Goal: Task Accomplishment & Management: Complete application form

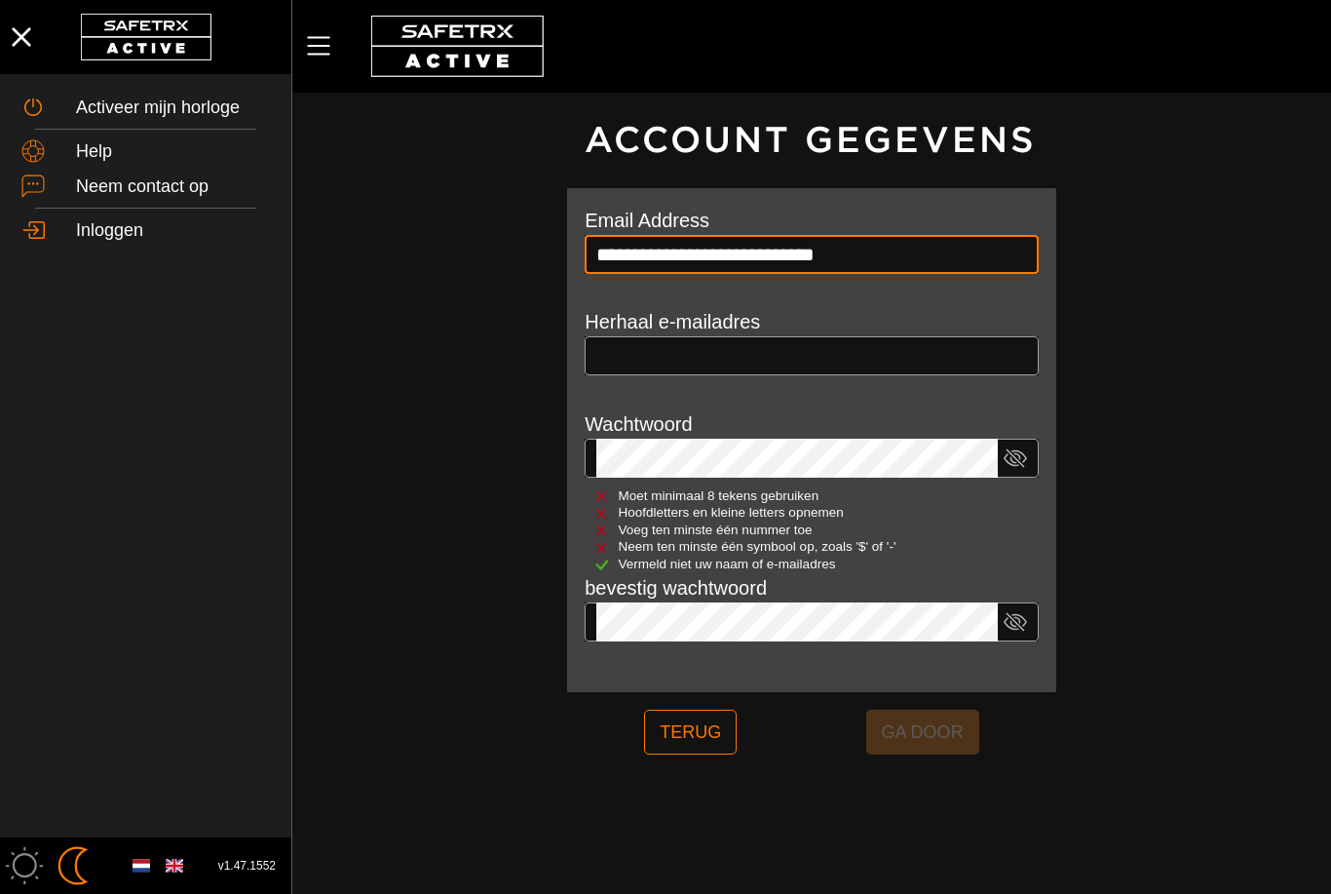
type input "**********"
click at [812, 353] on input "email" at bounding box center [811, 355] width 431 height 39
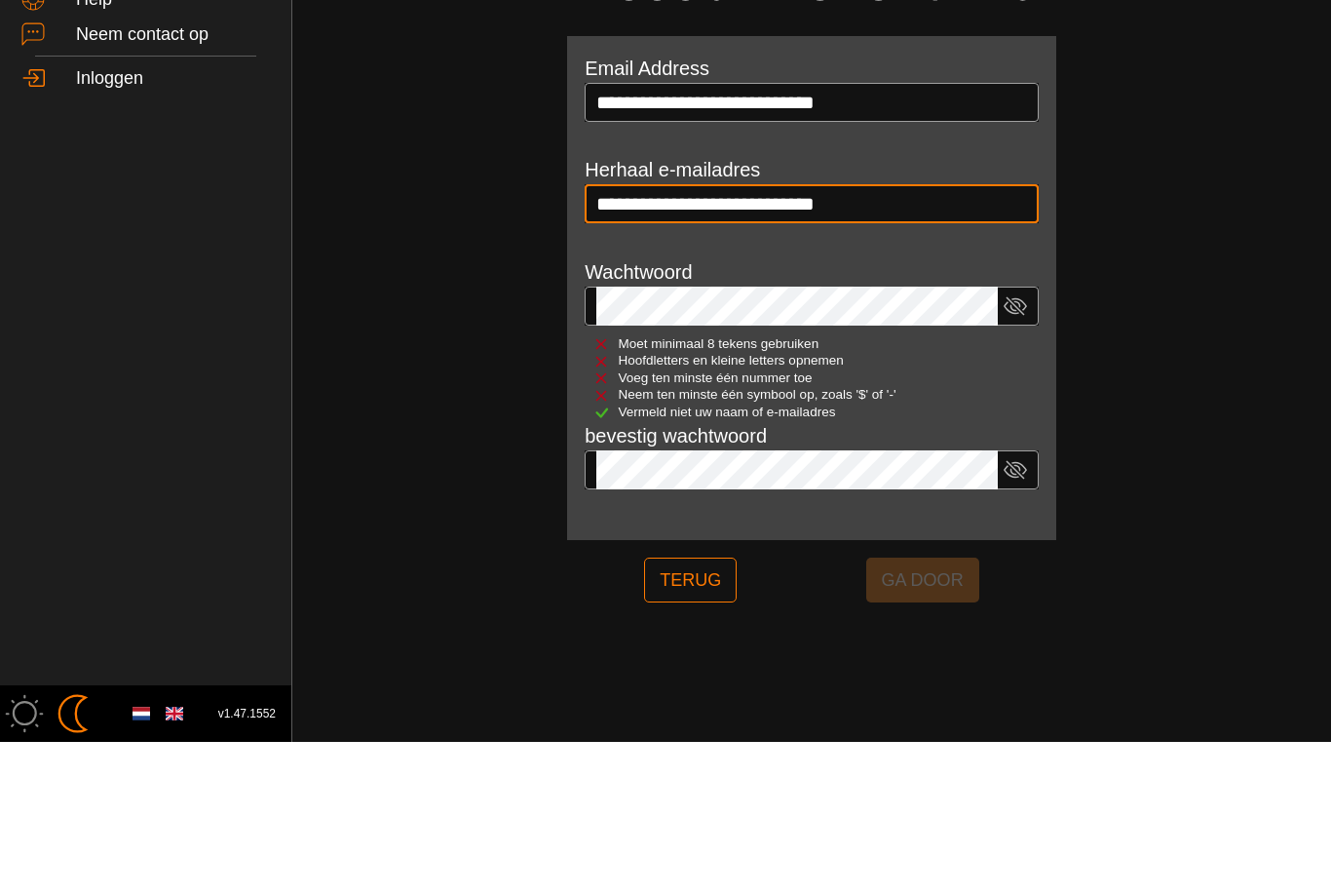
type input "**********"
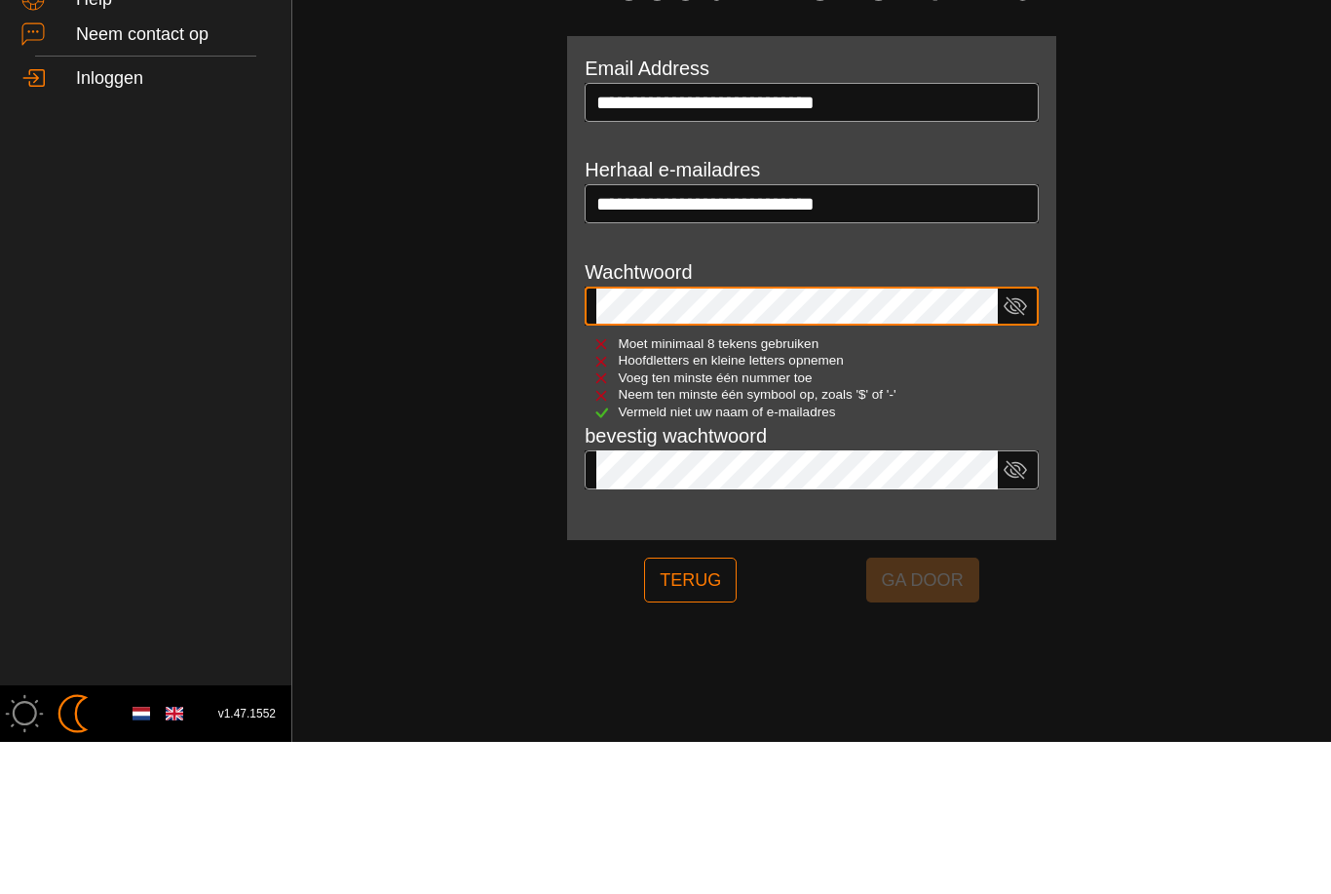
click at [1021, 446] on icon at bounding box center [1015, 457] width 23 height 23
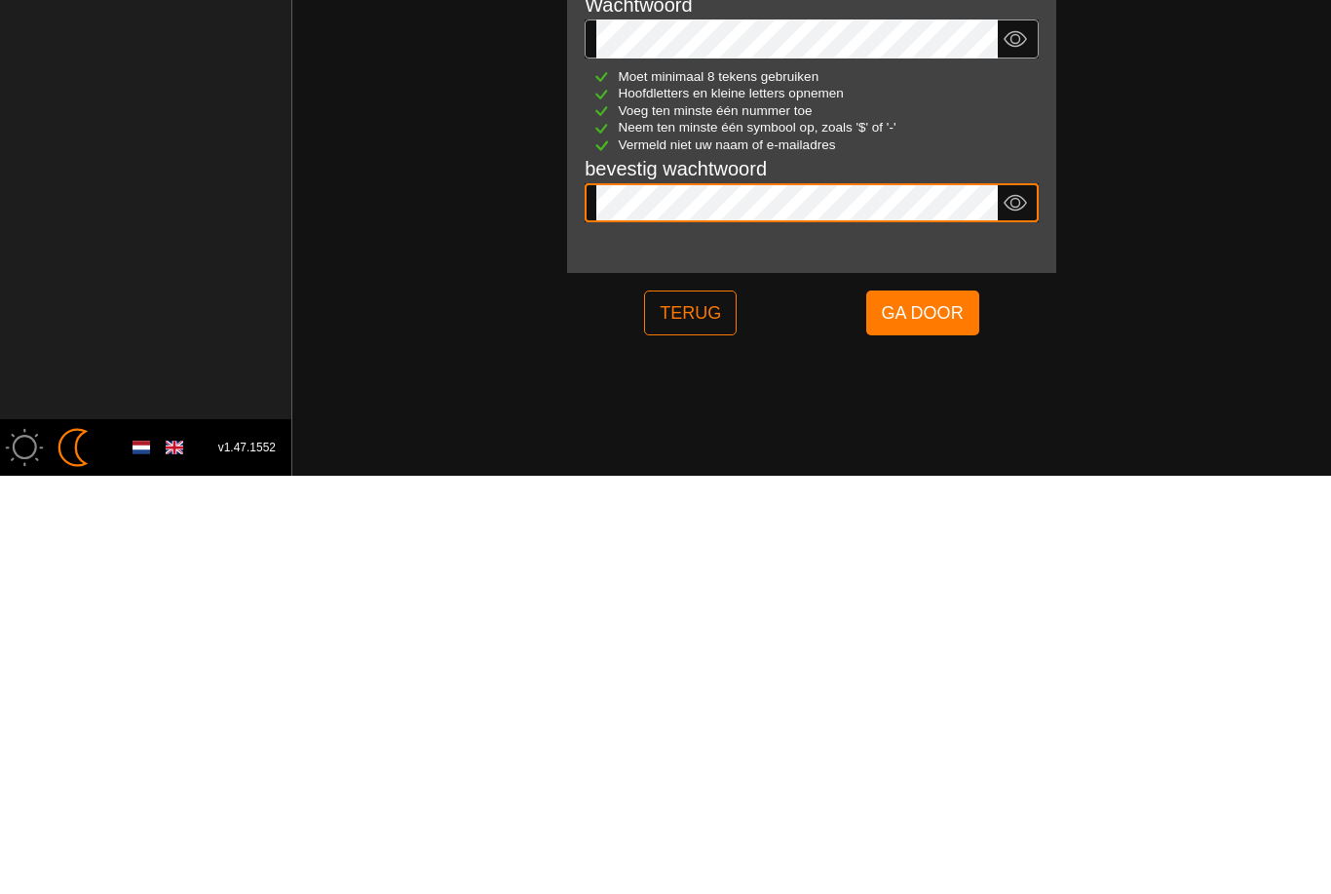
click at [929, 712] on span "Ga door" at bounding box center [923, 730] width 82 height 37
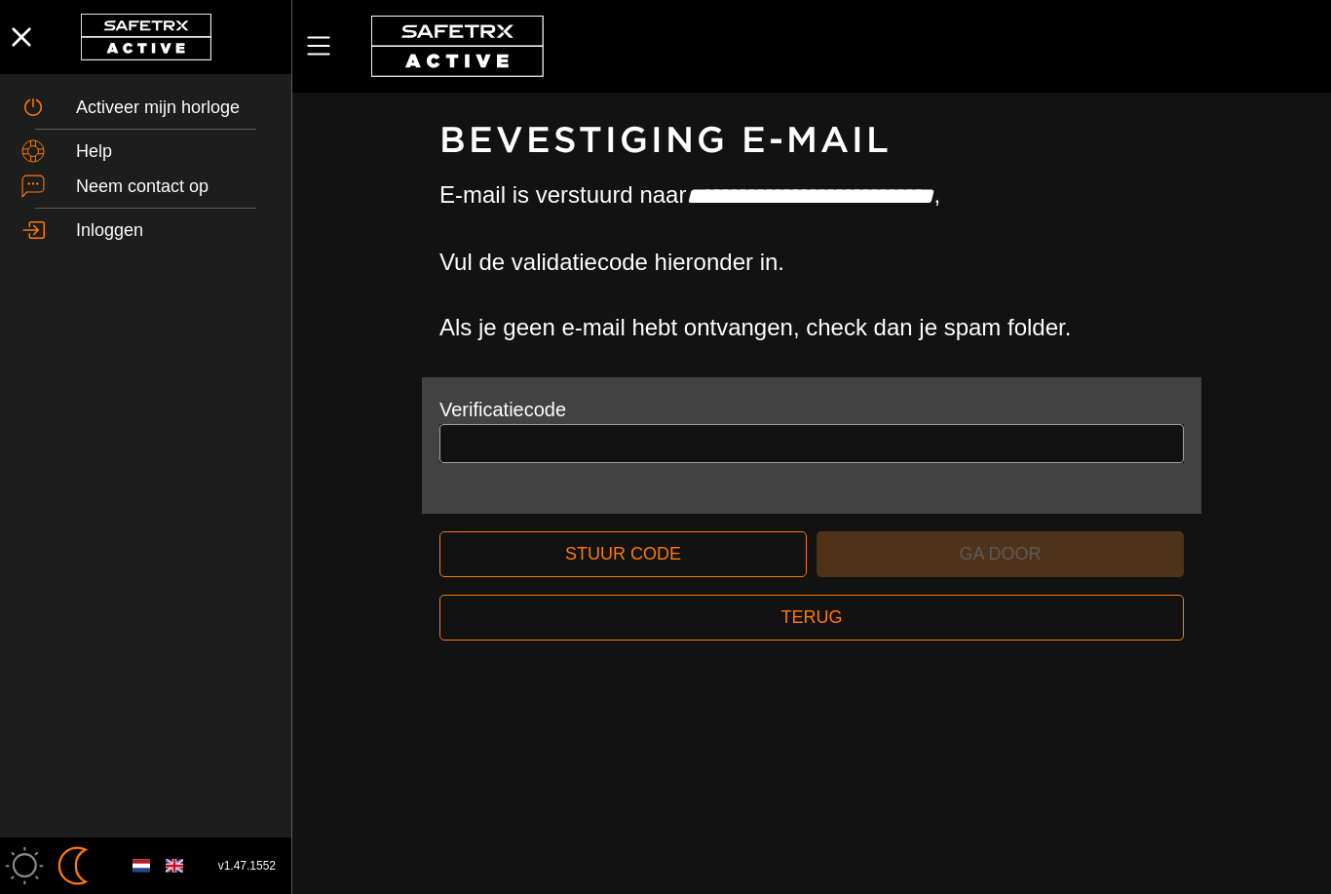
click at [607, 430] on input "text" at bounding box center [811, 443] width 721 height 39
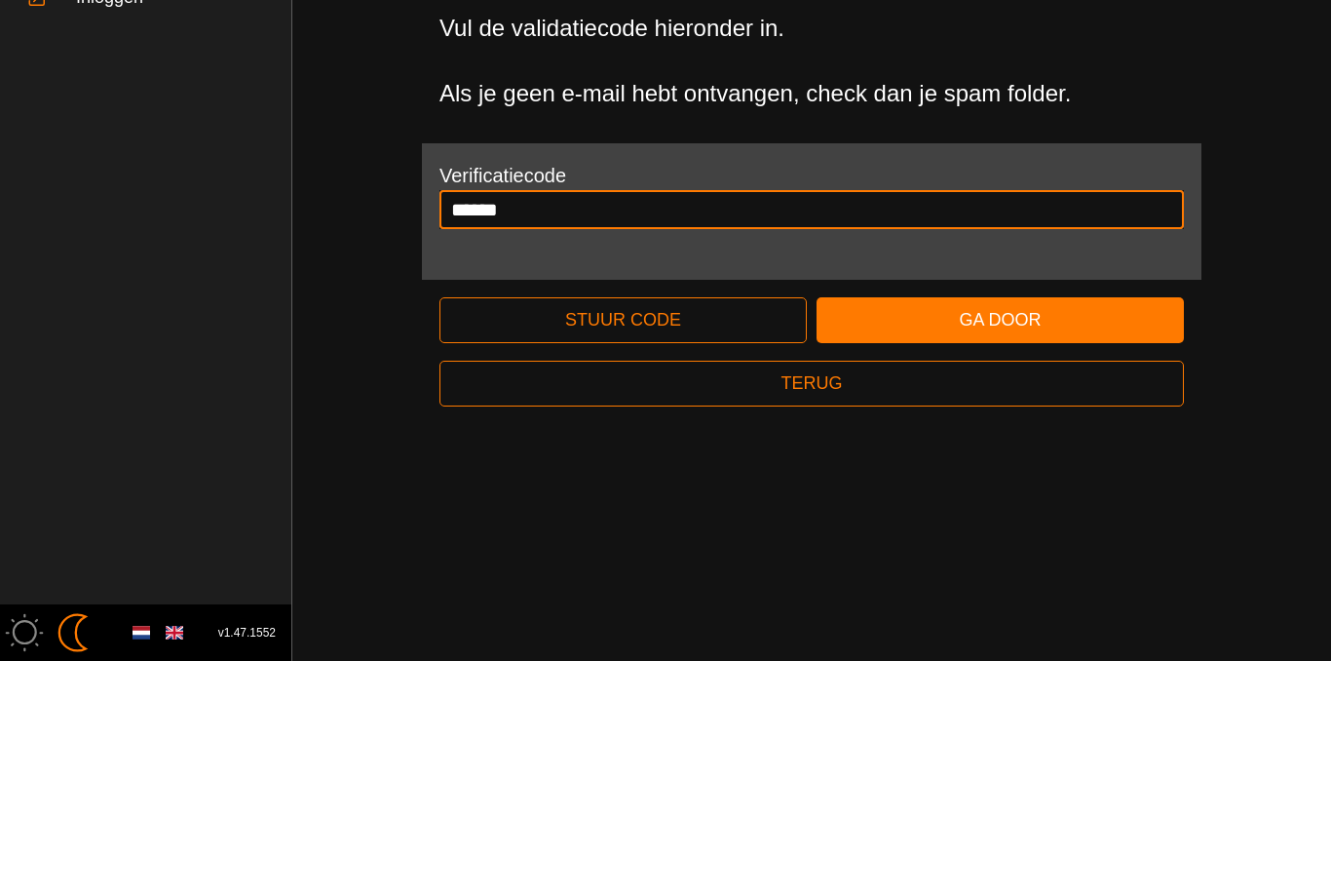
type input "******"
click at [936, 538] on span "Ga door" at bounding box center [1000, 553] width 336 height 30
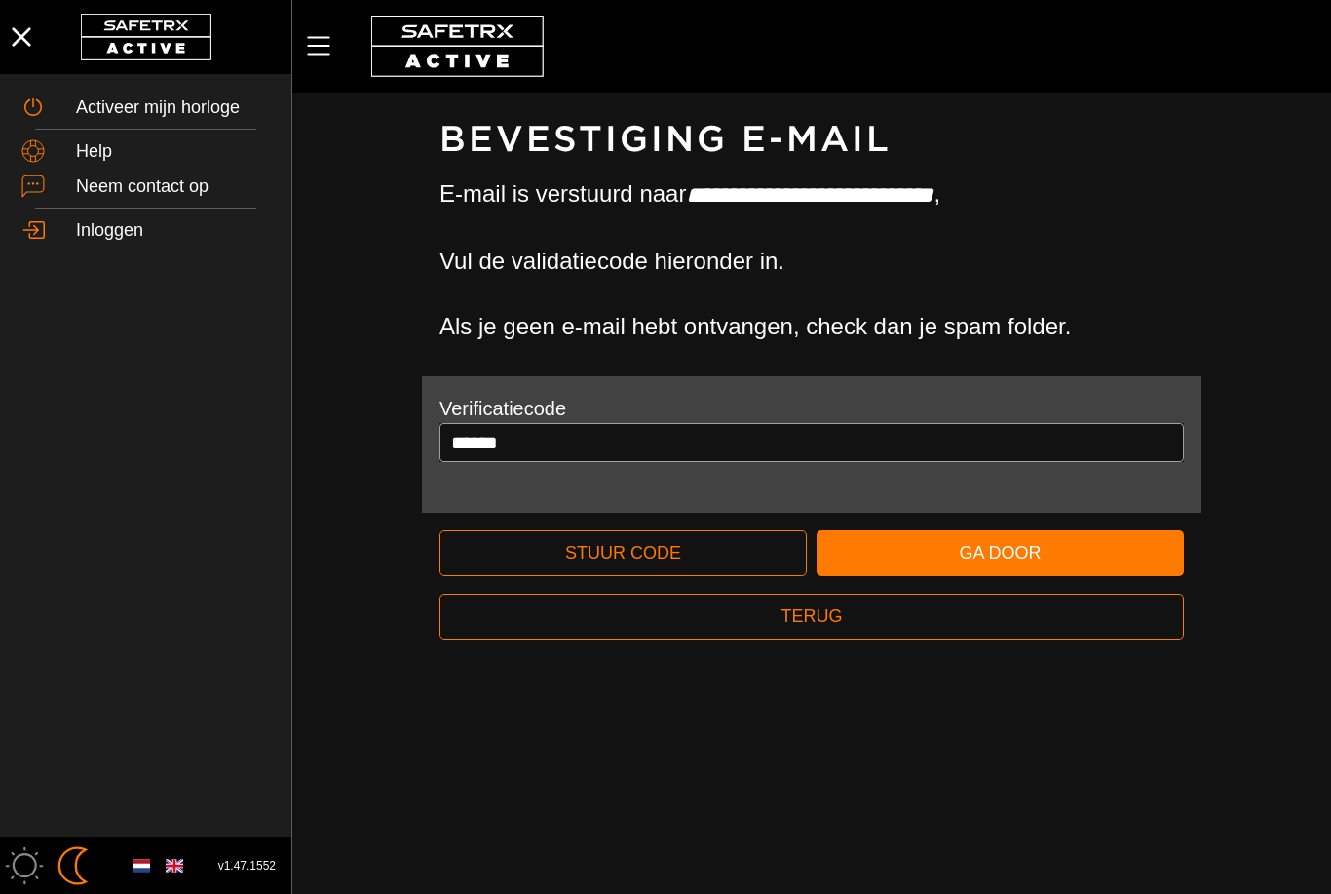
click at [1008, 545] on span "Ga door" at bounding box center [1000, 553] width 336 height 30
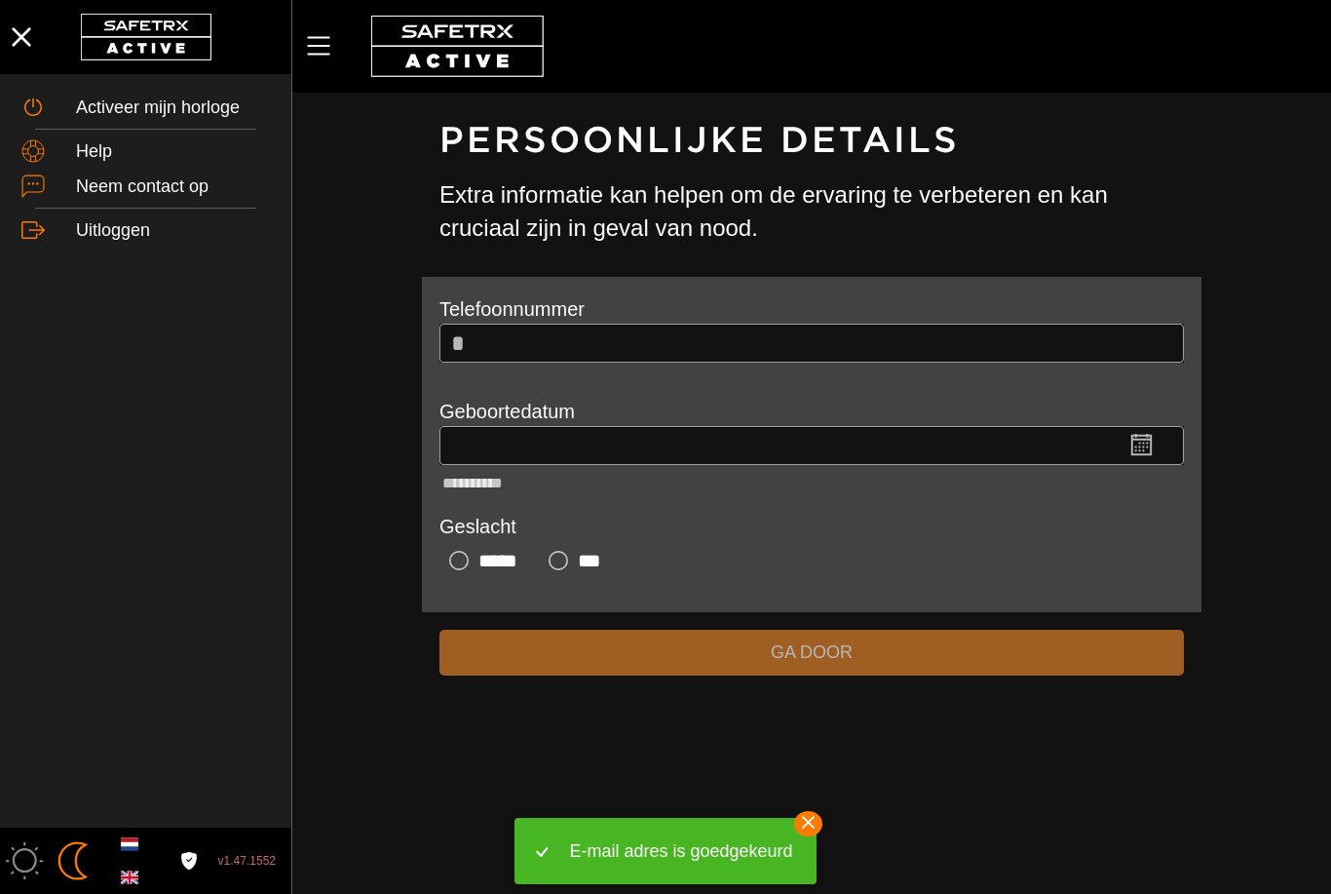
click at [635, 357] on input "*" at bounding box center [823, 343] width 700 height 39
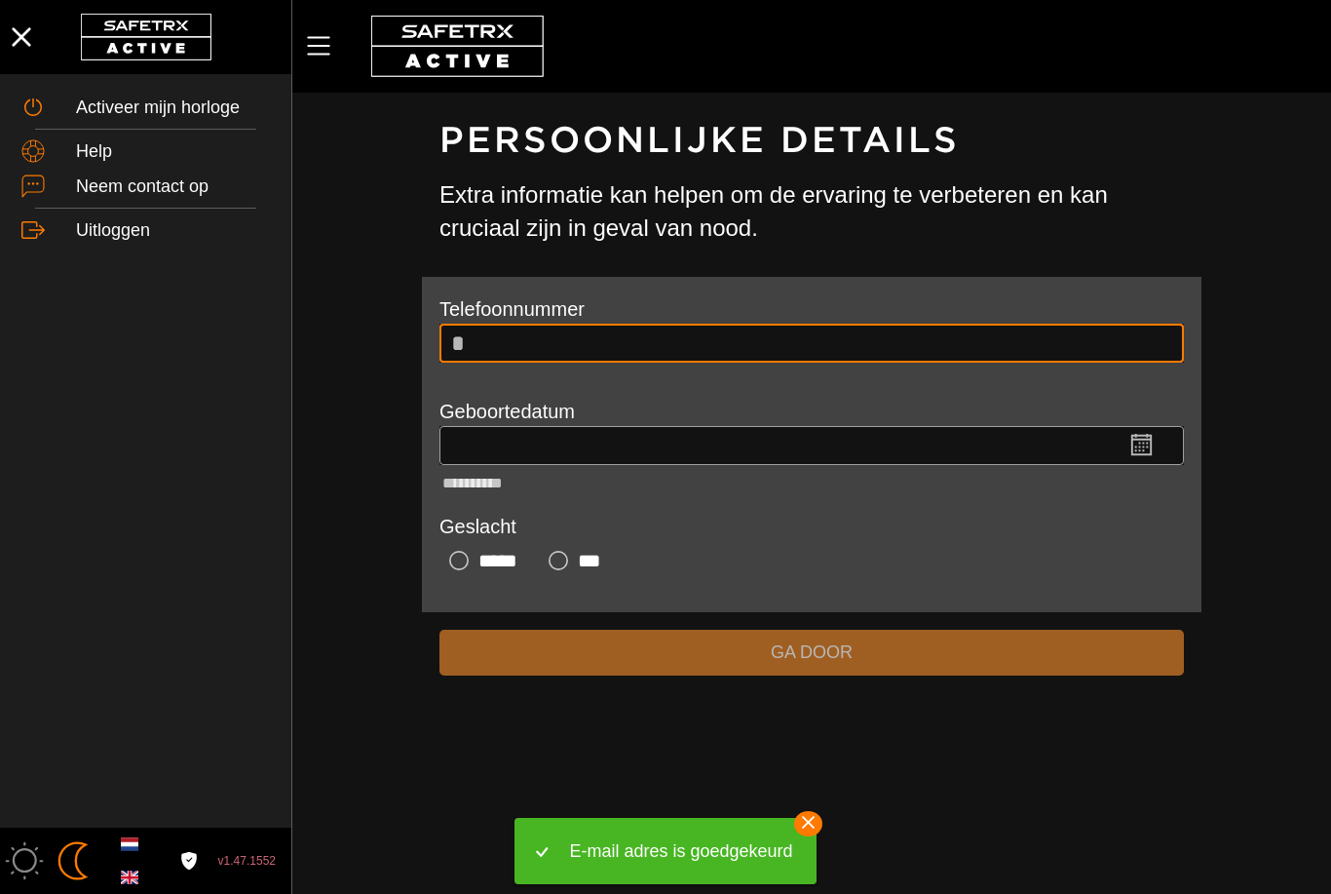
scroll to position [1, 0]
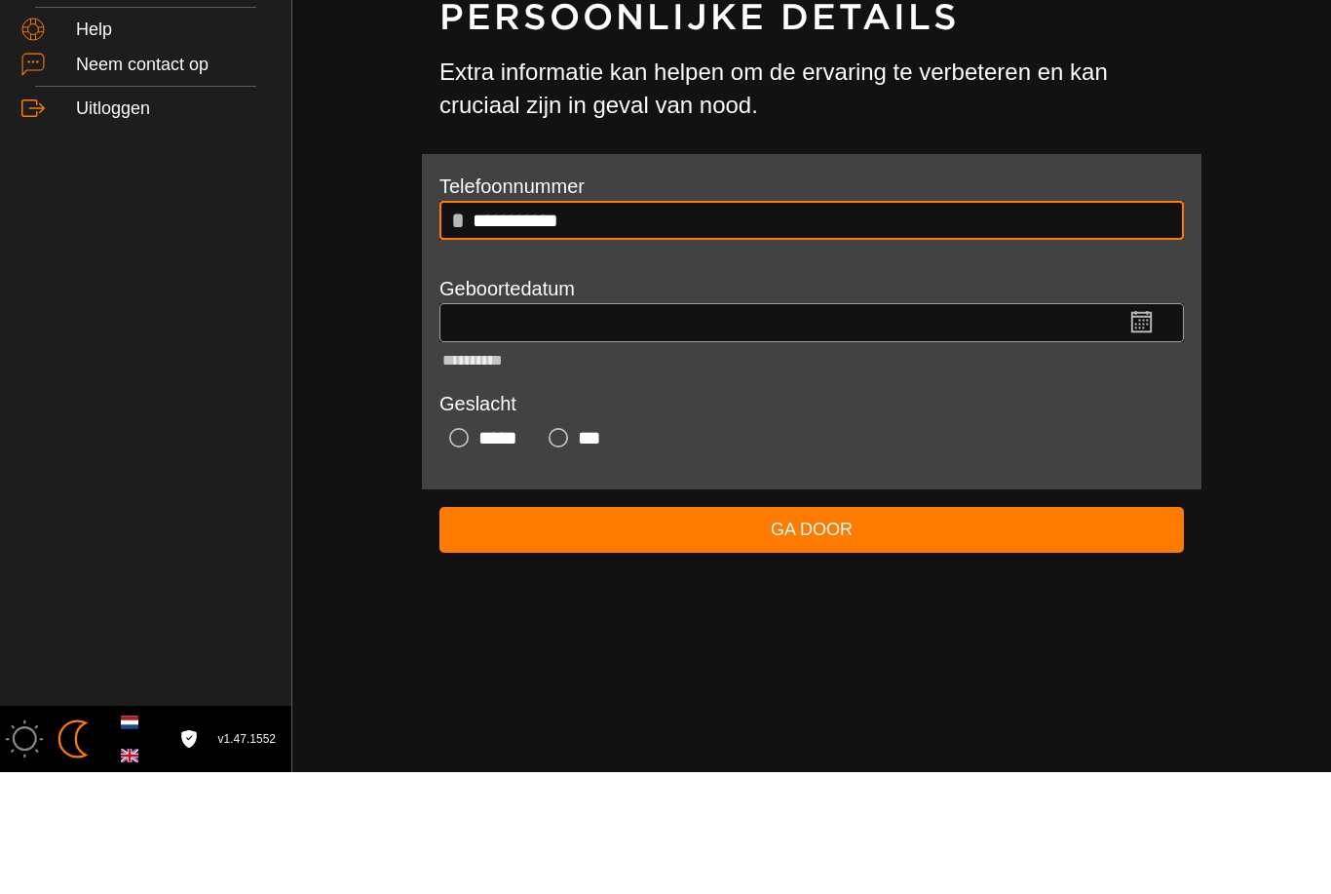
type input "**********"
click at [614, 425] on input "**********" at bounding box center [778, 444] width 654 height 39
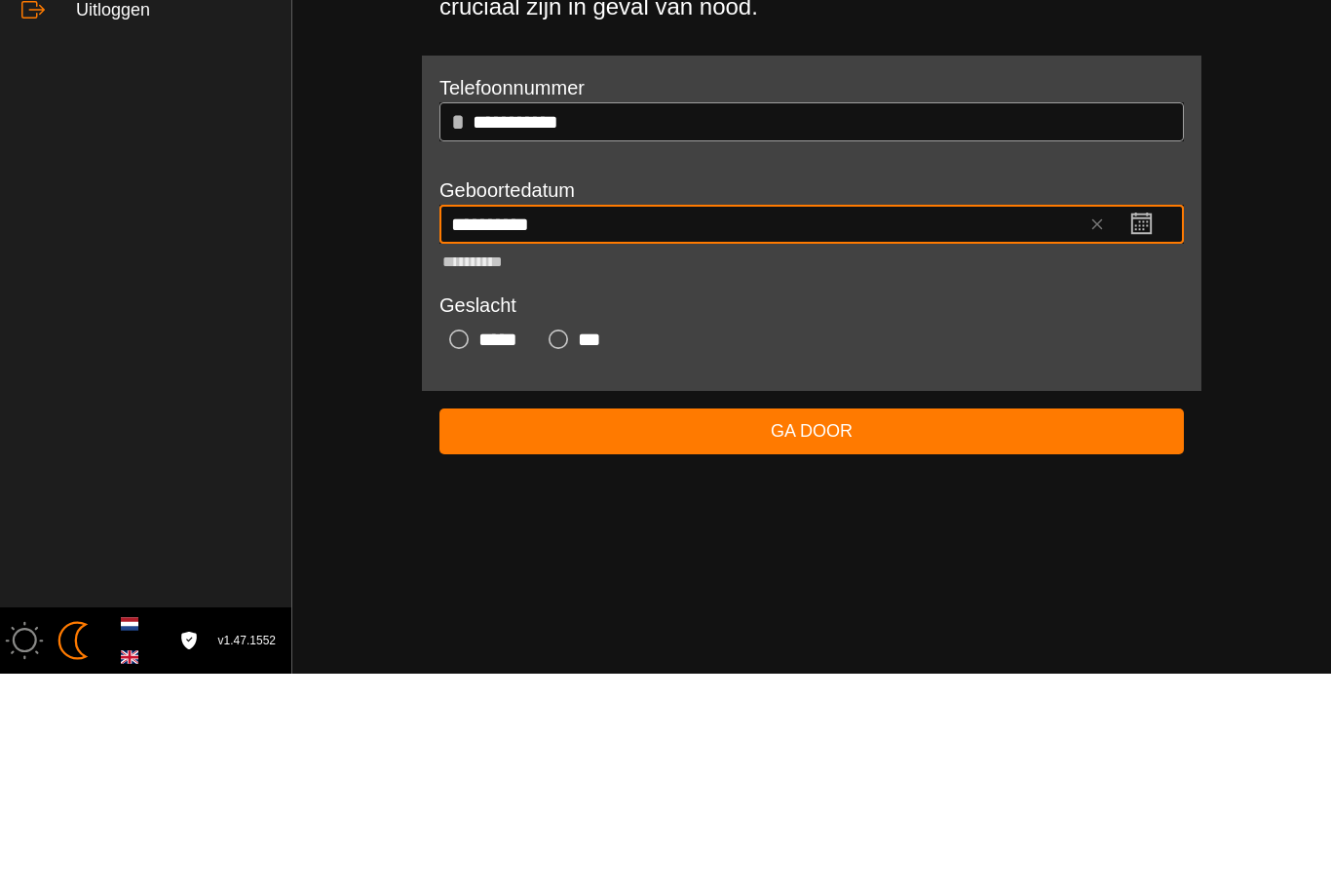
type input "**********"
click at [569, 540] on div "Man" at bounding box center [558, 559] width 39 height 39
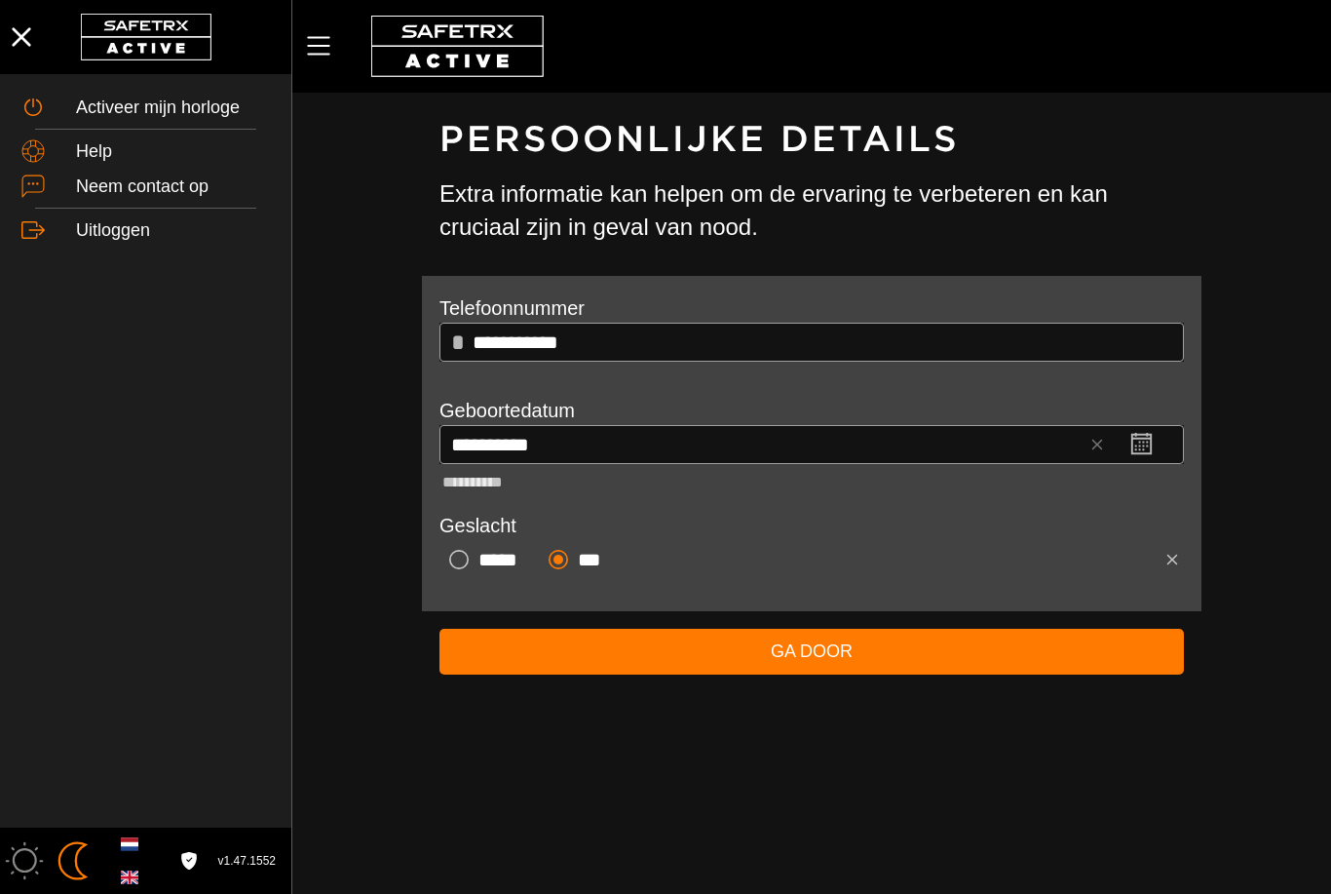
click at [915, 653] on span "Ga door" at bounding box center [811, 651] width 713 height 30
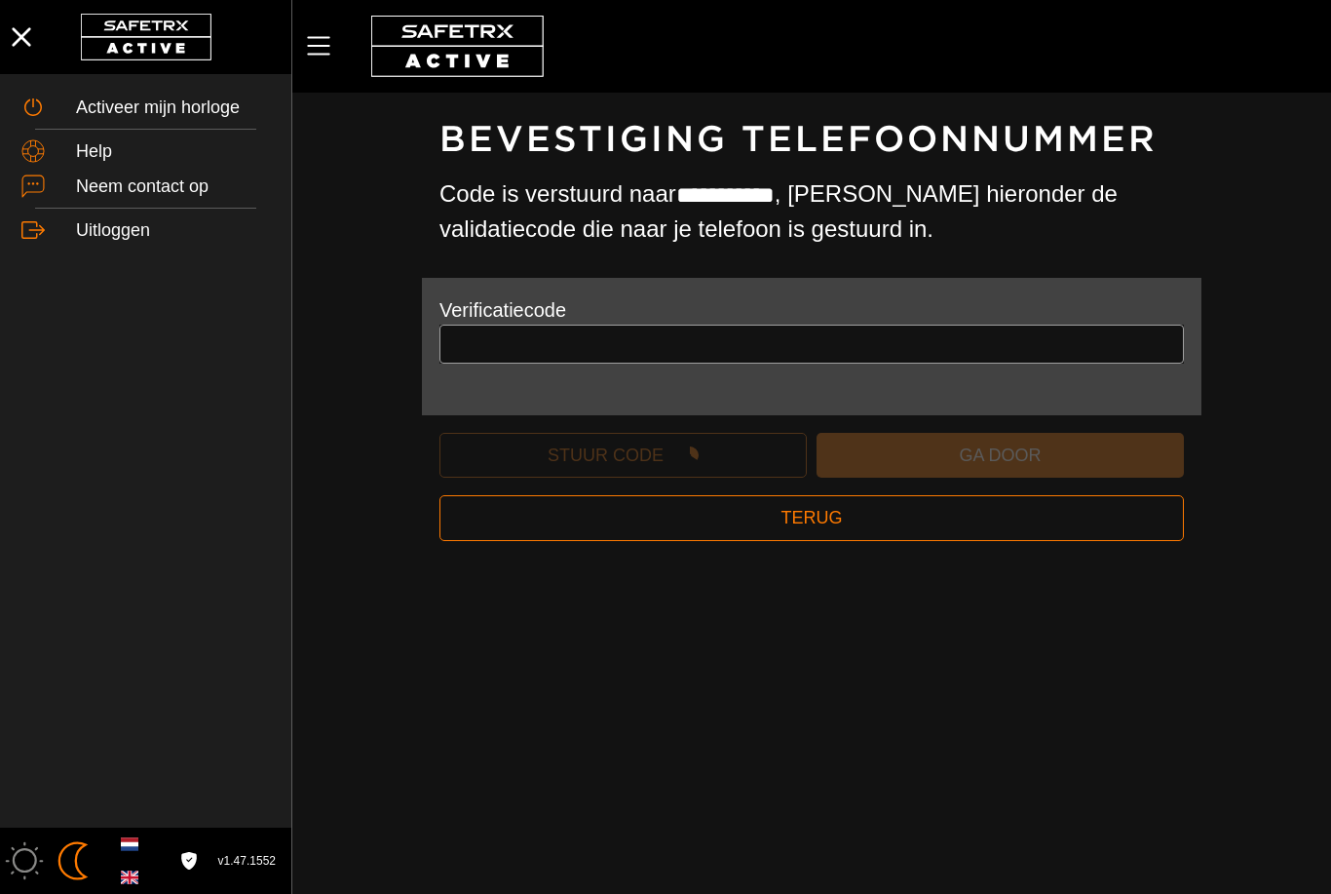
click at [583, 332] on input "text" at bounding box center [811, 344] width 721 height 39
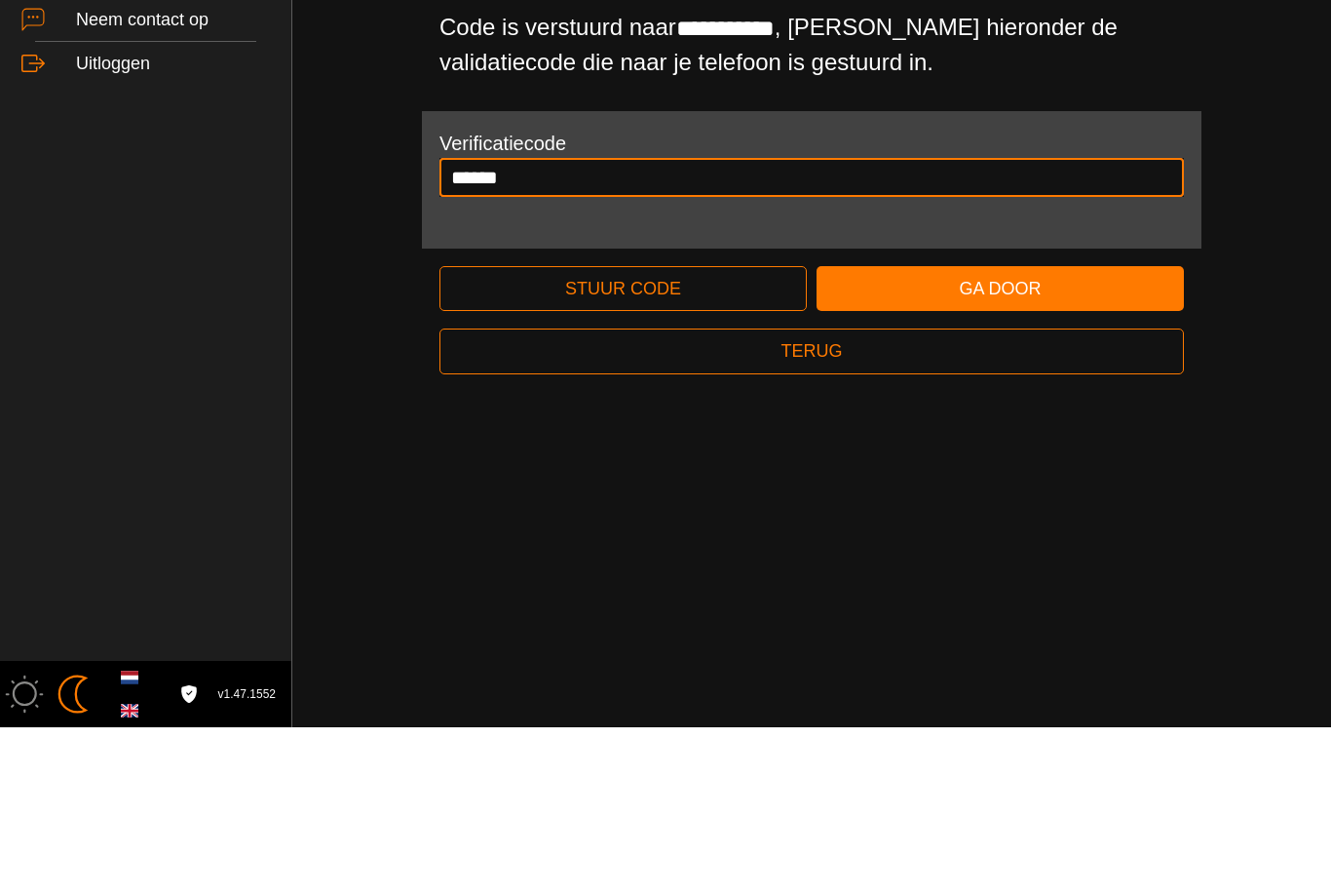
type input "******"
click at [945, 441] on span "Ga door" at bounding box center [1000, 456] width 336 height 30
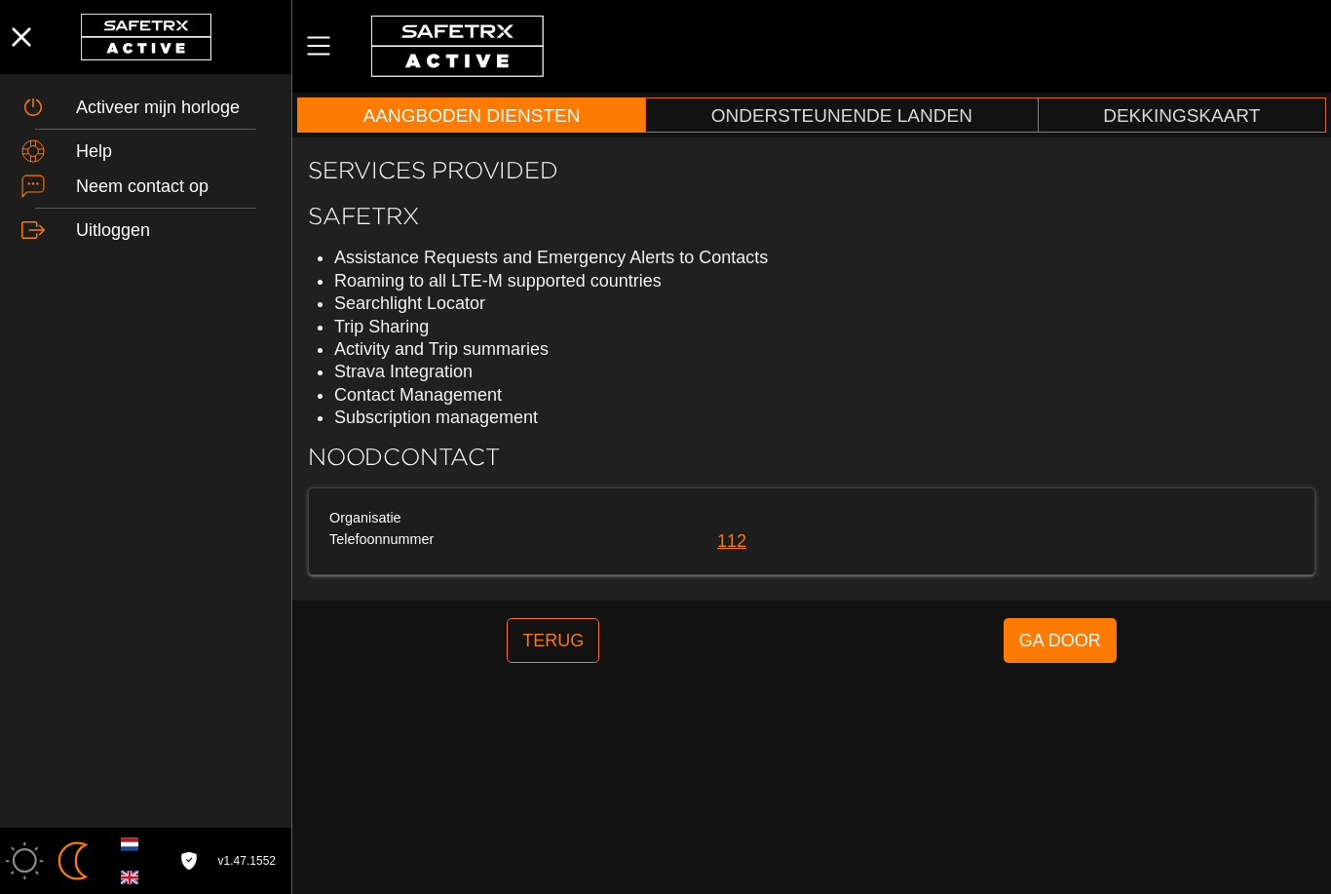
click at [1085, 633] on span "Ga door" at bounding box center [1060, 640] width 82 height 37
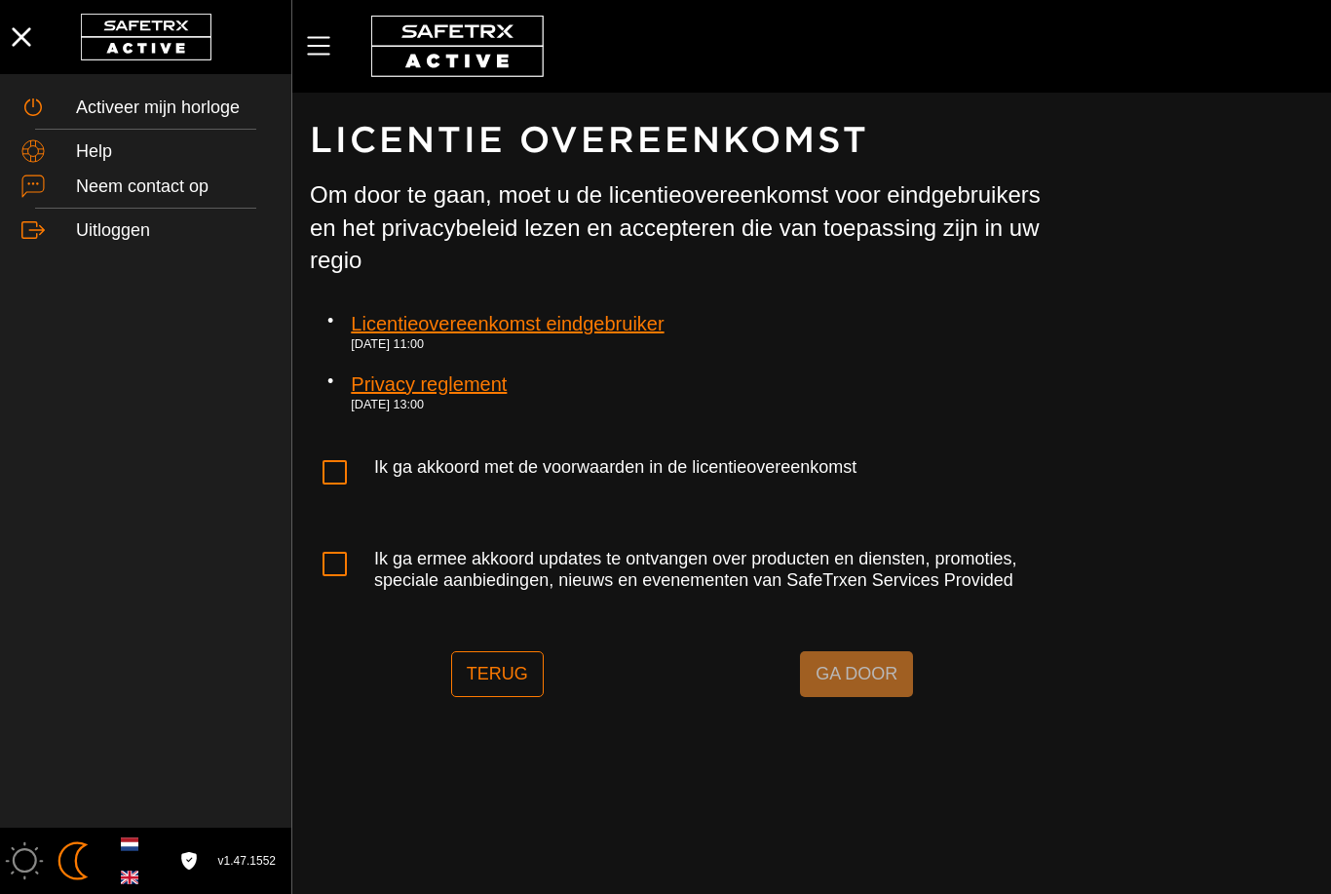
click at [627, 331] on link "Licentieovereenkomst eindgebruiker" at bounding box center [507, 318] width 313 height 35
click at [499, 379] on link "Privacy reglement" at bounding box center [429, 379] width 156 height 35
click at [122, 90] on div "Activeer mijn horloge" at bounding box center [146, 107] width 260 height 35
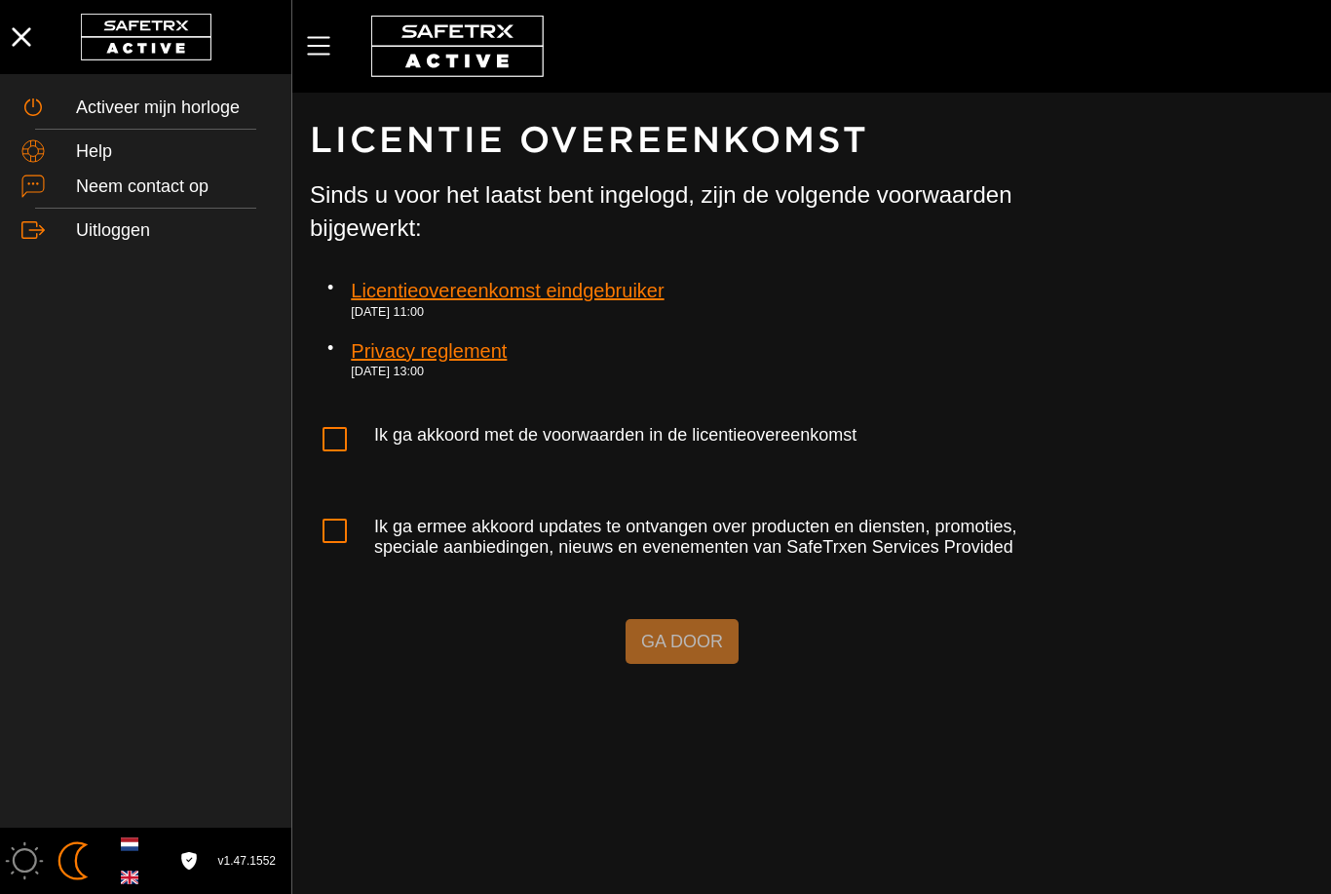
click at [338, 415] on div at bounding box center [334, 439] width 49 height 49
click at [352, 517] on div at bounding box center [334, 531] width 49 height 49
click at [688, 623] on span "Ga door" at bounding box center [682, 641] width 82 height 37
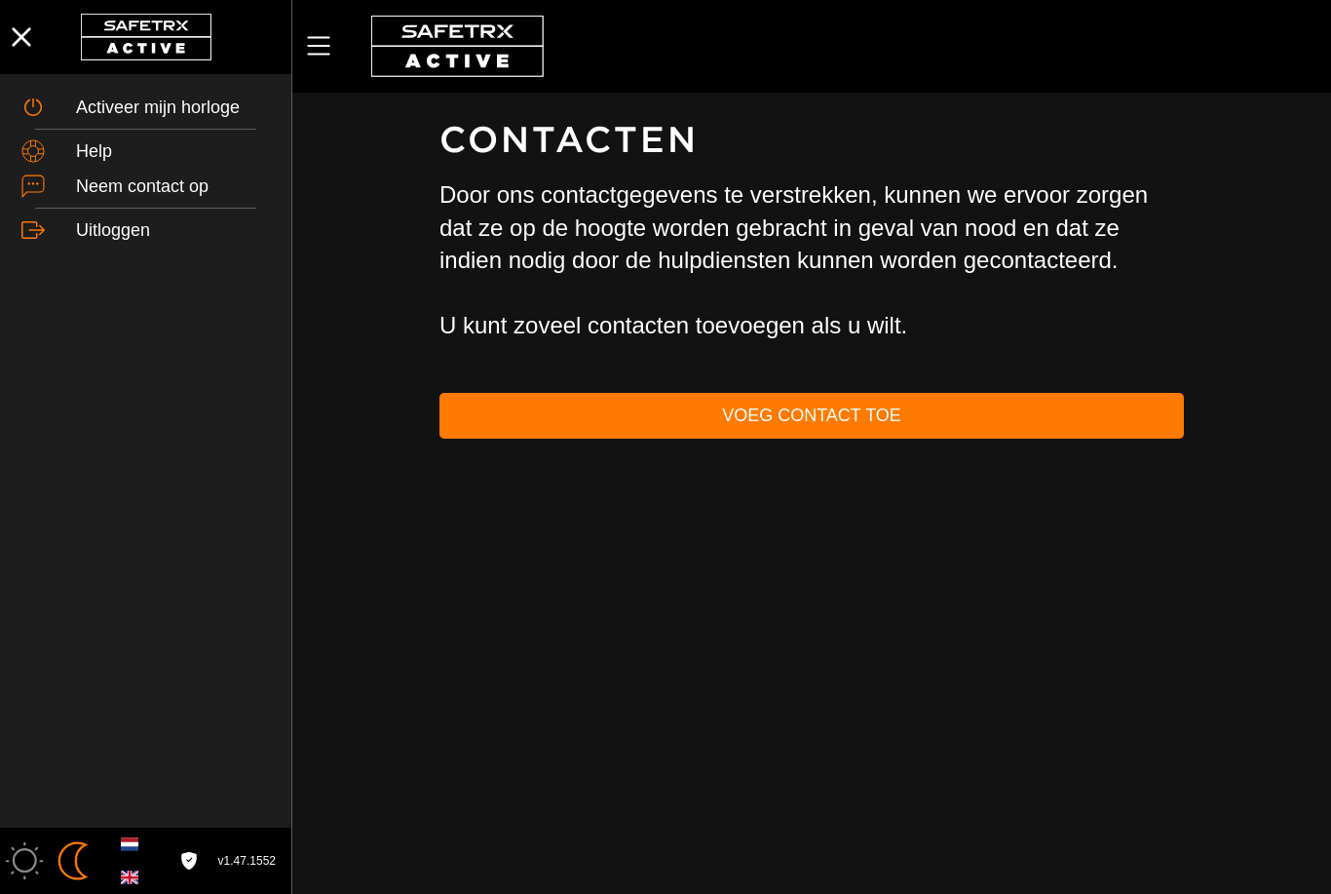
click at [829, 408] on span "Voeg contact toe" at bounding box center [811, 416] width 713 height 30
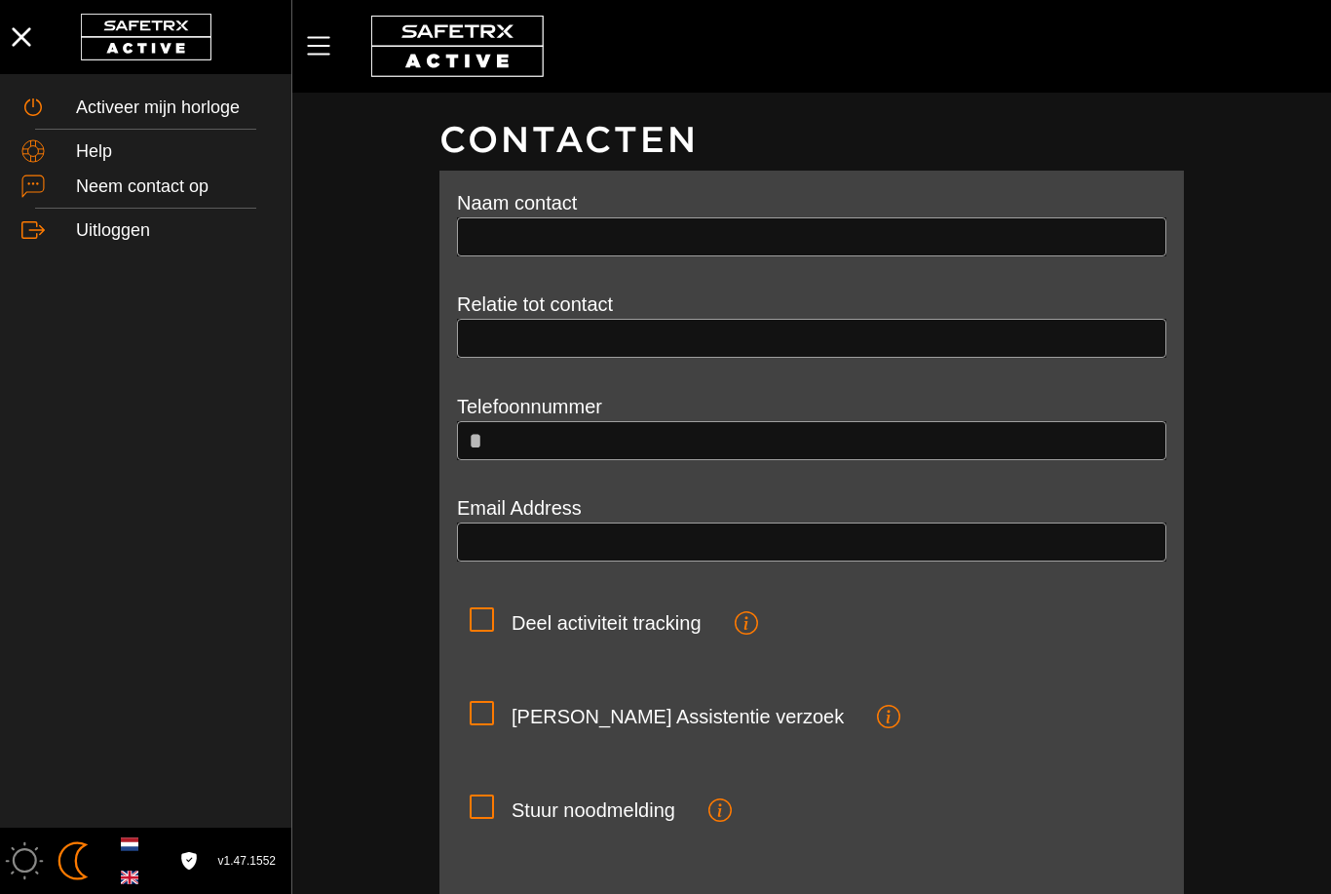
click at [771, 241] on input "text" at bounding box center [812, 236] width 686 height 39
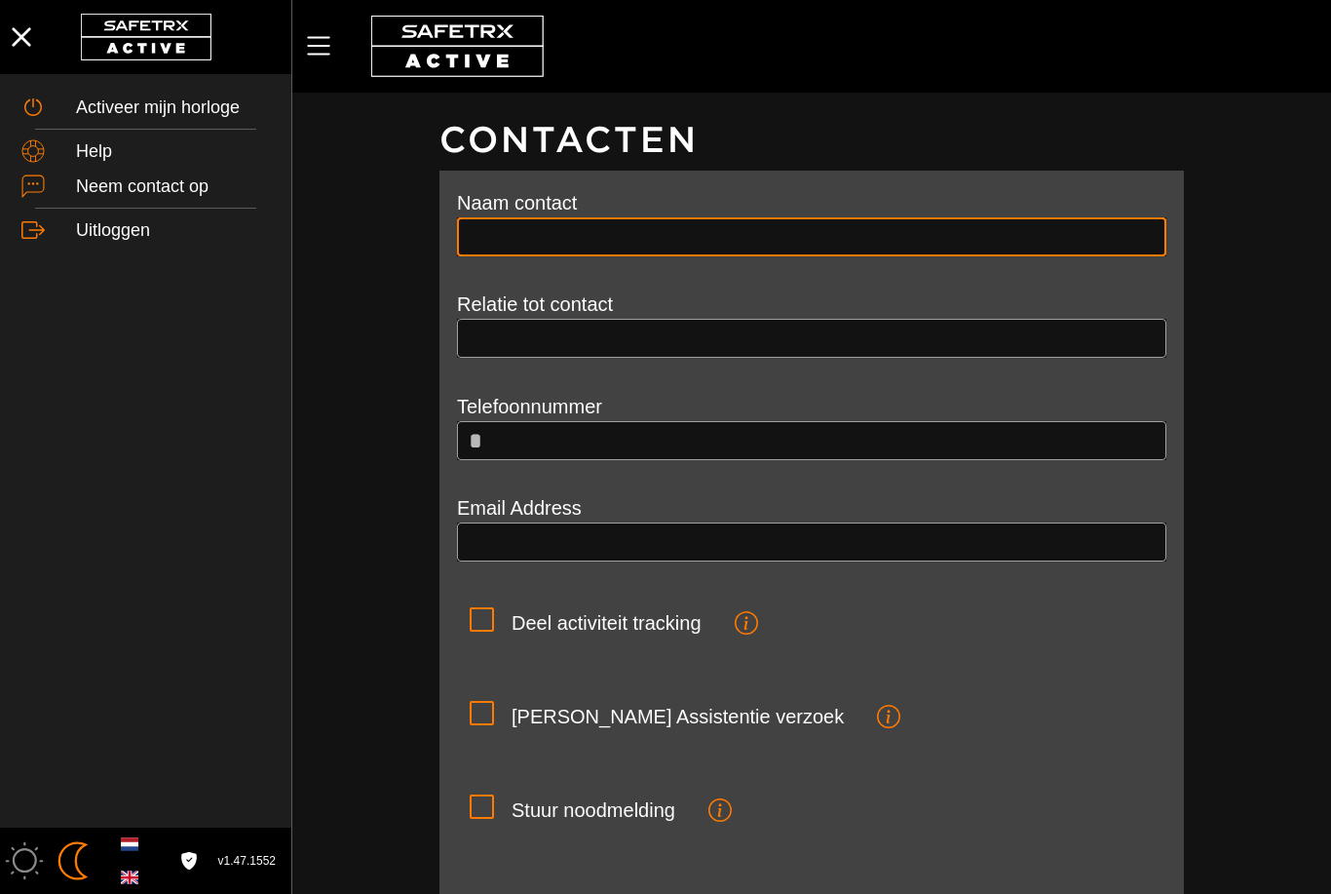
scroll to position [1, 0]
type input "**********"
click at [793, 338] on input "text" at bounding box center [812, 337] width 686 height 39
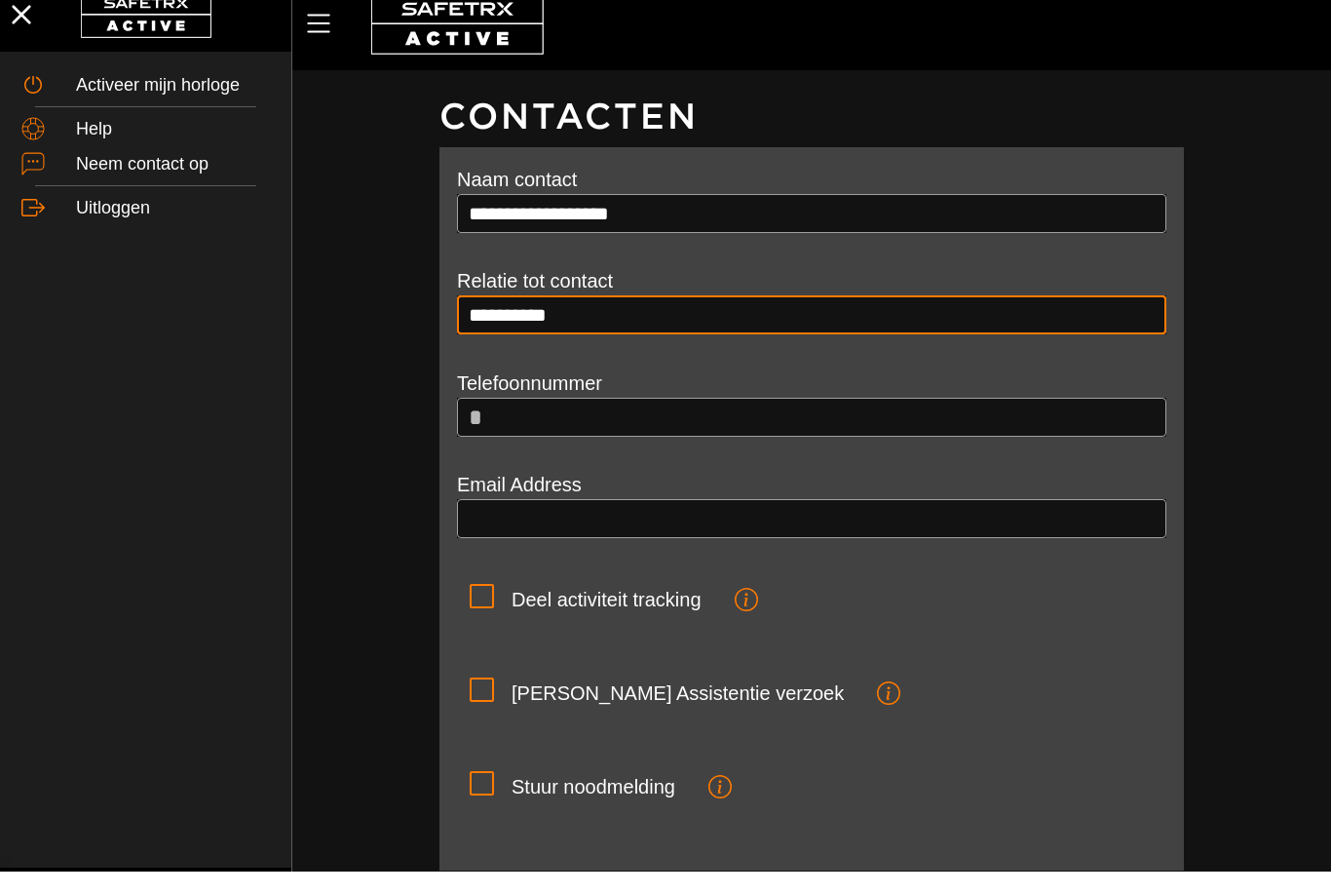
type input "**********"
click at [744, 420] on input "*" at bounding box center [822, 439] width 665 height 39
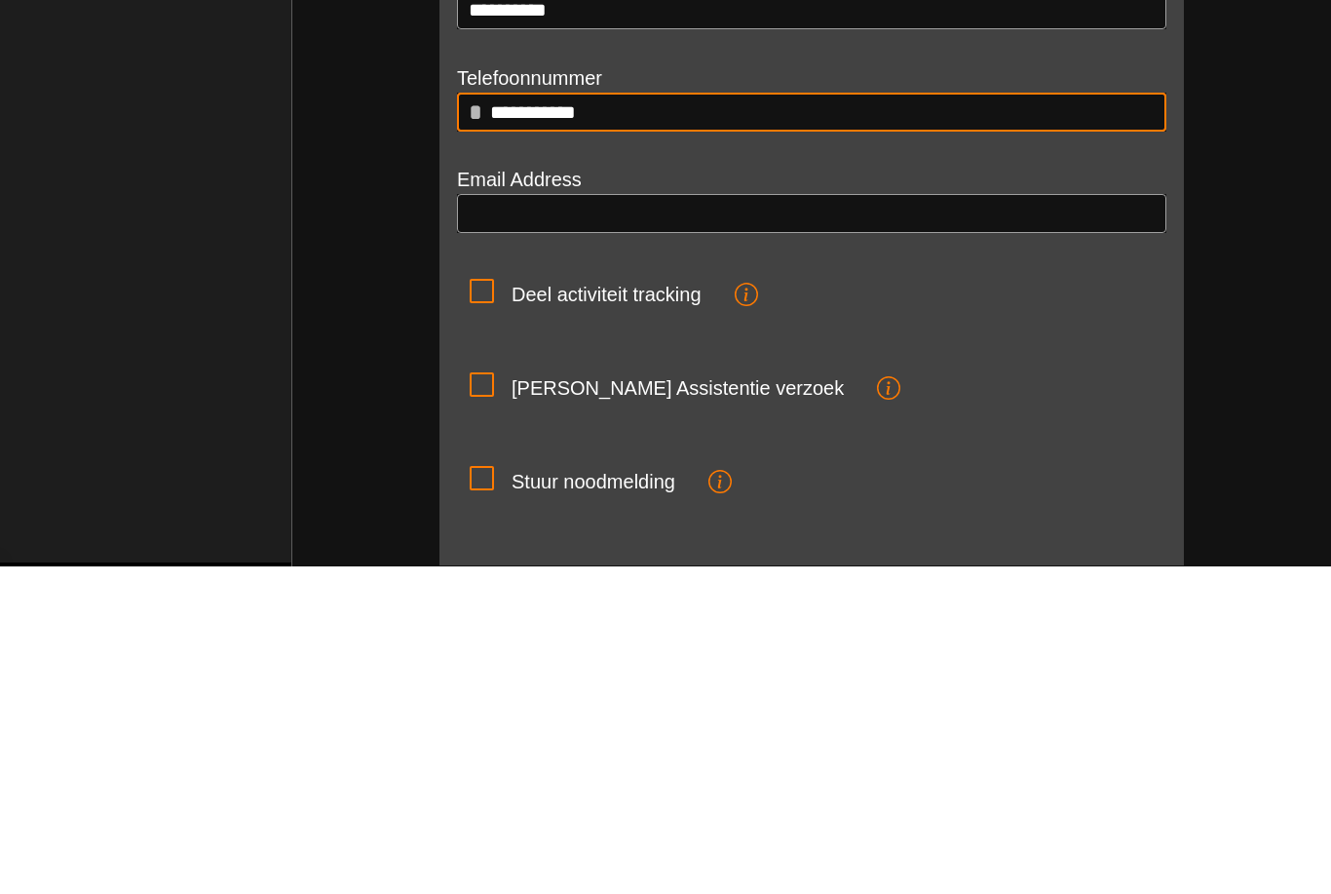
type input "**********"
click at [481, 619] on icon at bounding box center [481, 619] width 0 height 0
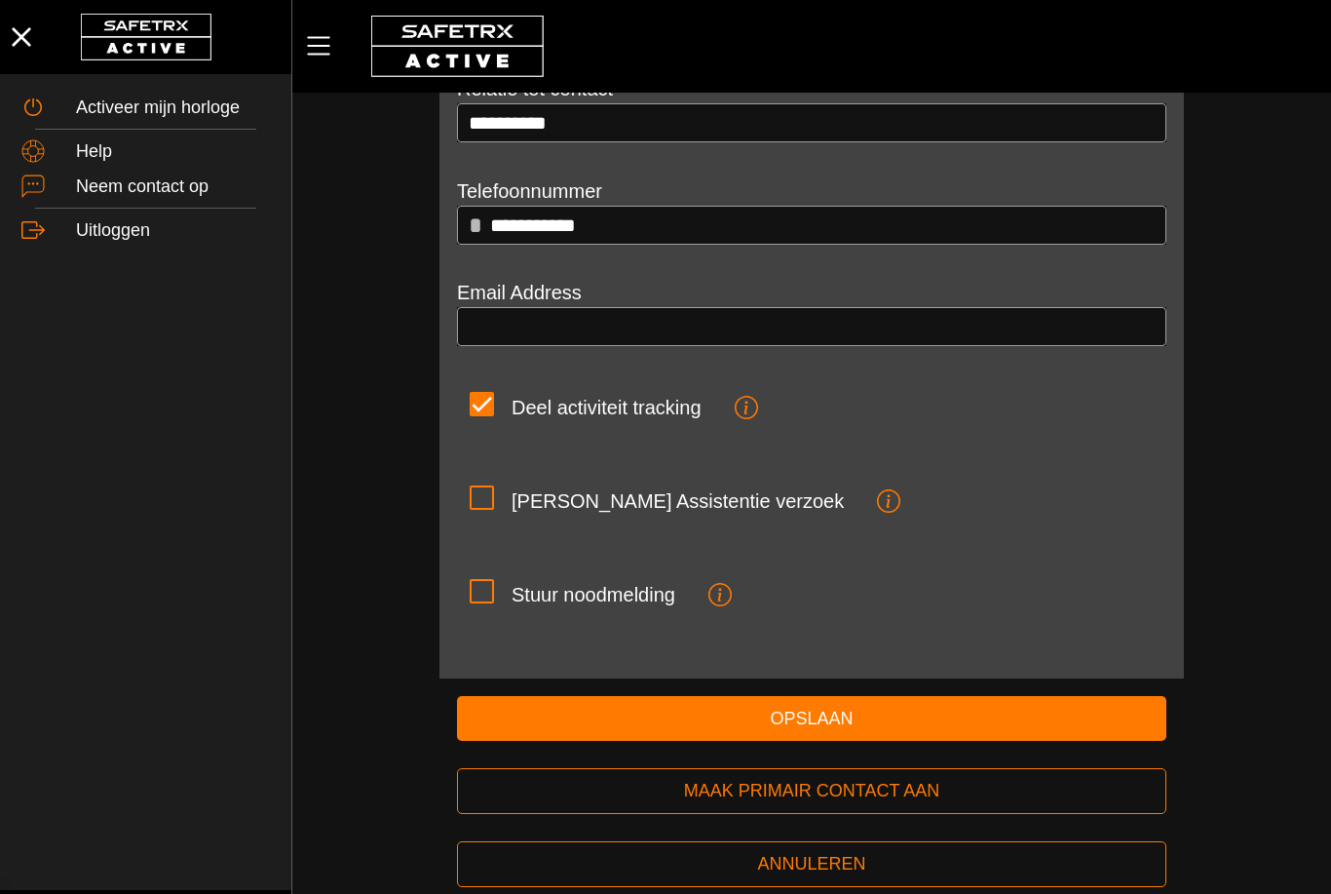
click at [482, 486] on div at bounding box center [482, 497] width 24 height 24
click at [491, 575] on div at bounding box center [481, 591] width 49 height 49
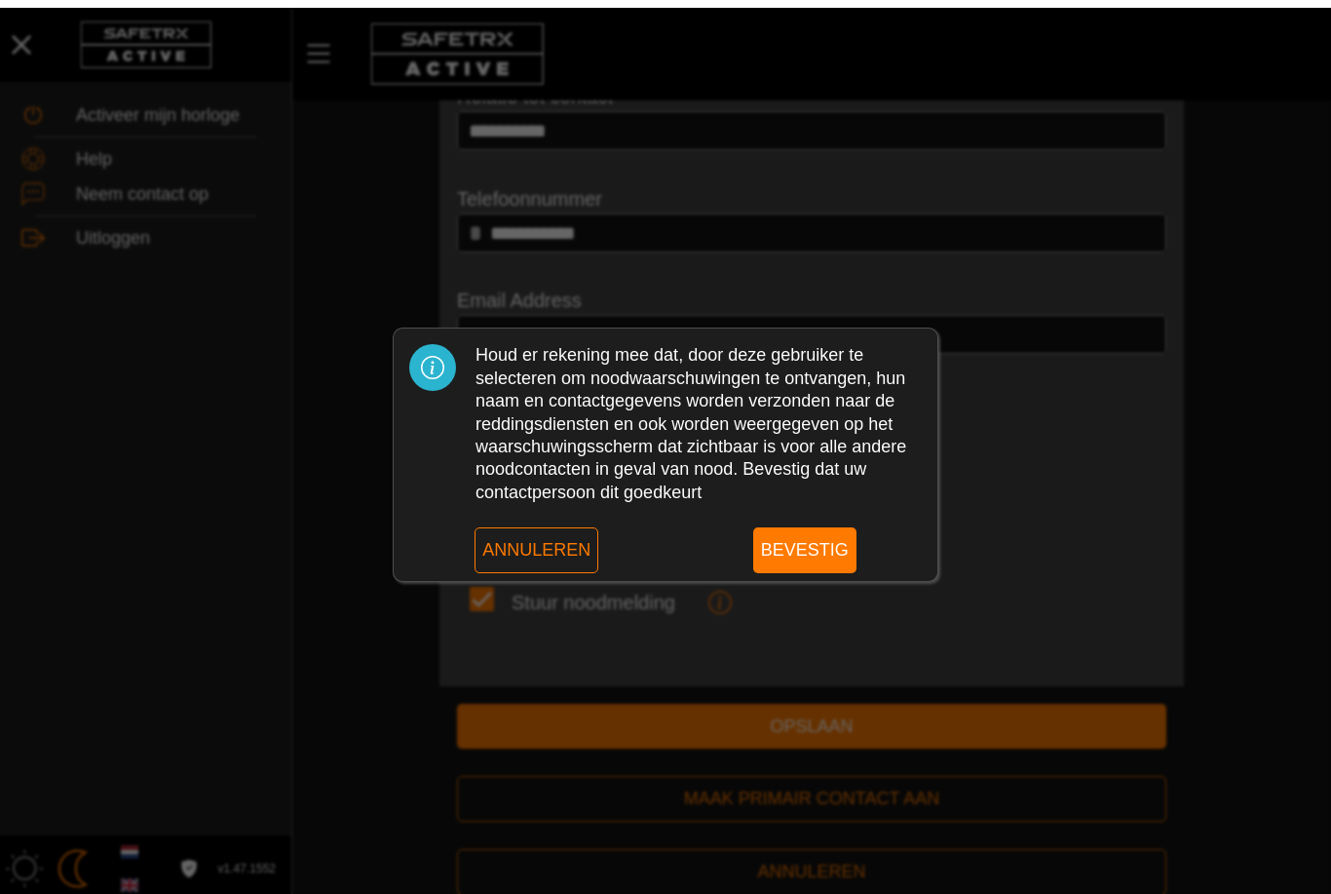
click at [537, 543] on span "Annuleren" at bounding box center [536, 542] width 108 height 30
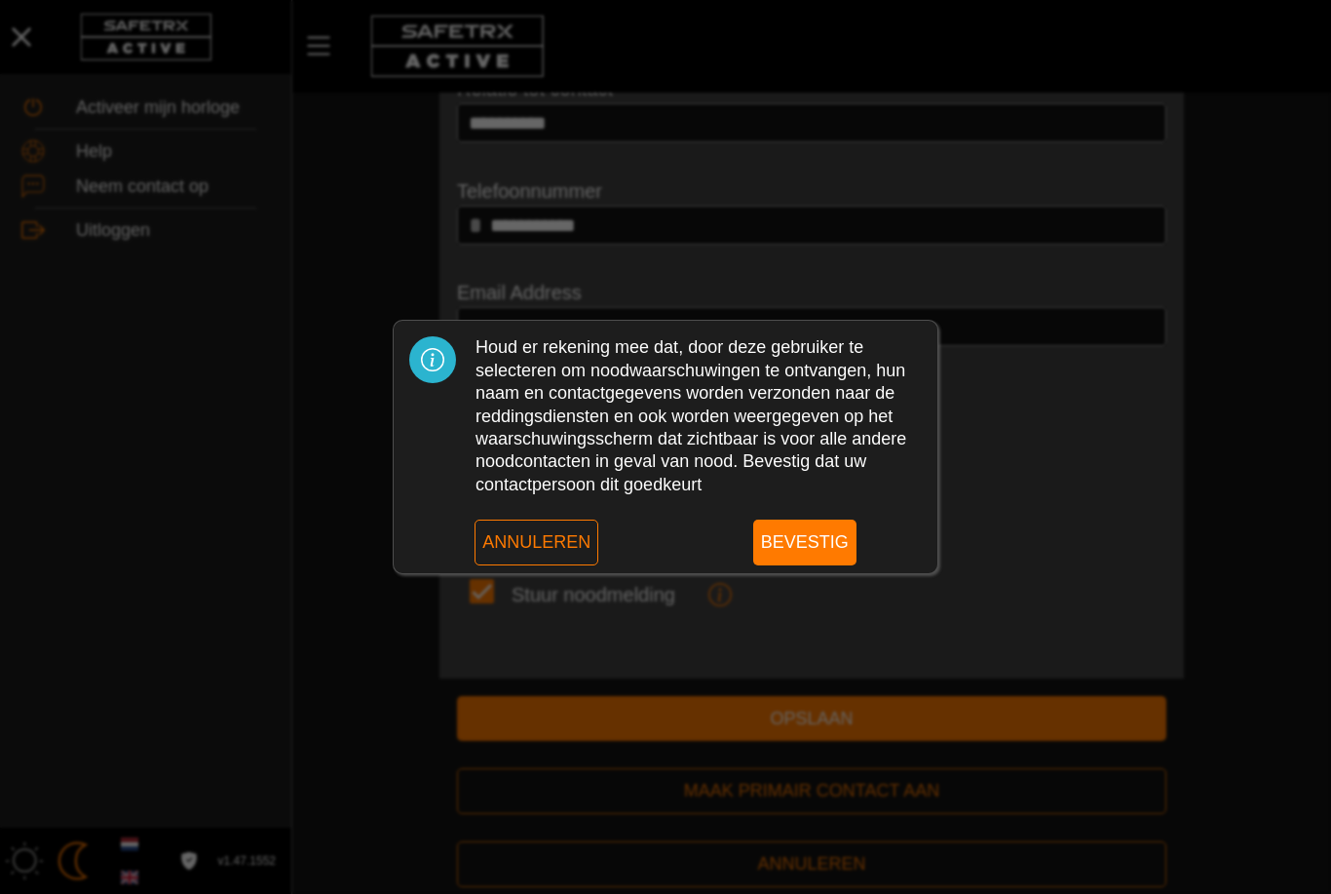
scroll to position [215, 0]
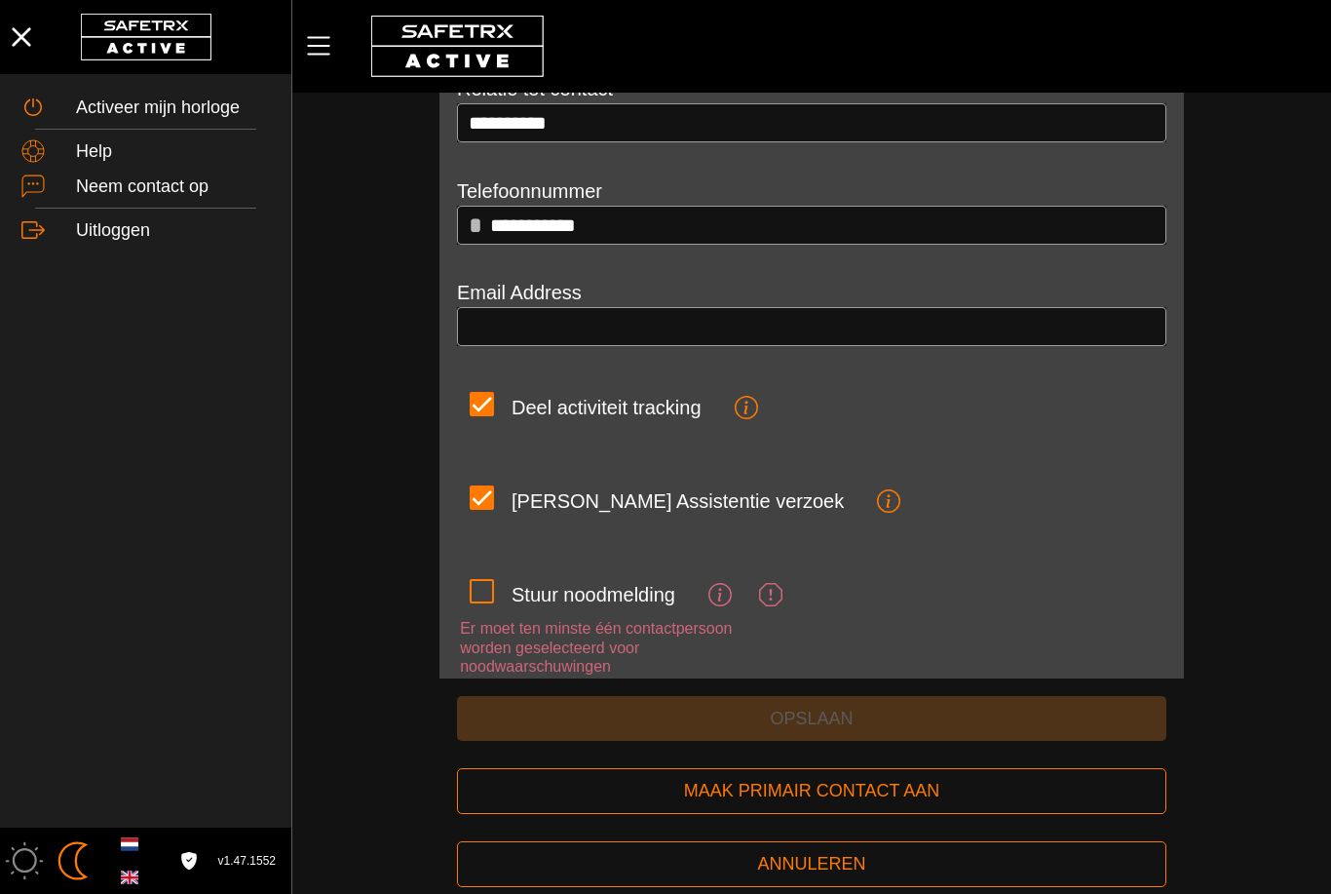
click at [504, 483] on div at bounding box center [481, 498] width 49 height 49
click at [497, 485] on div at bounding box center [481, 498] width 49 height 49
click at [504, 588] on div at bounding box center [481, 591] width 49 height 49
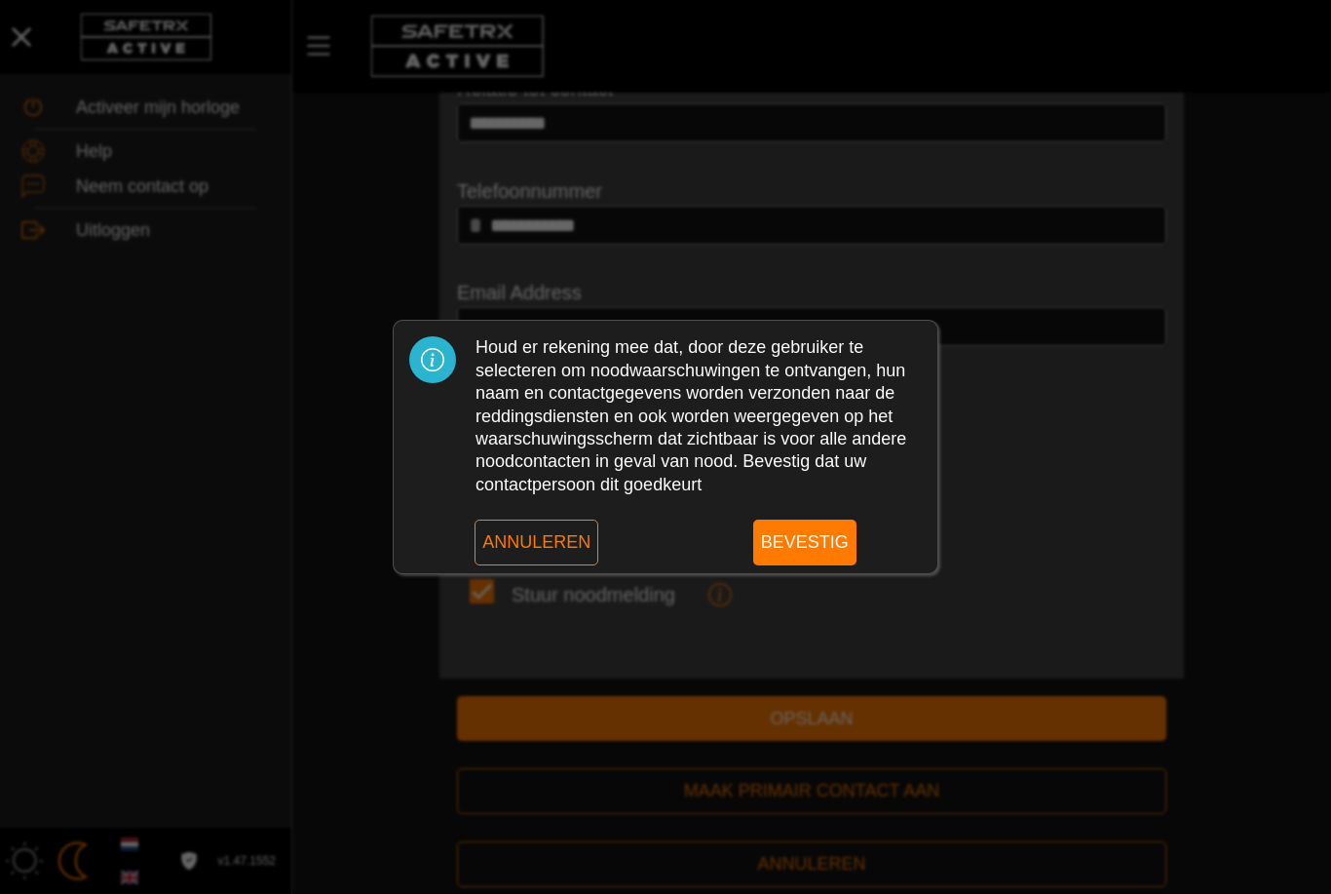
click at [822, 540] on span "Bevestig" at bounding box center [805, 542] width 88 height 30
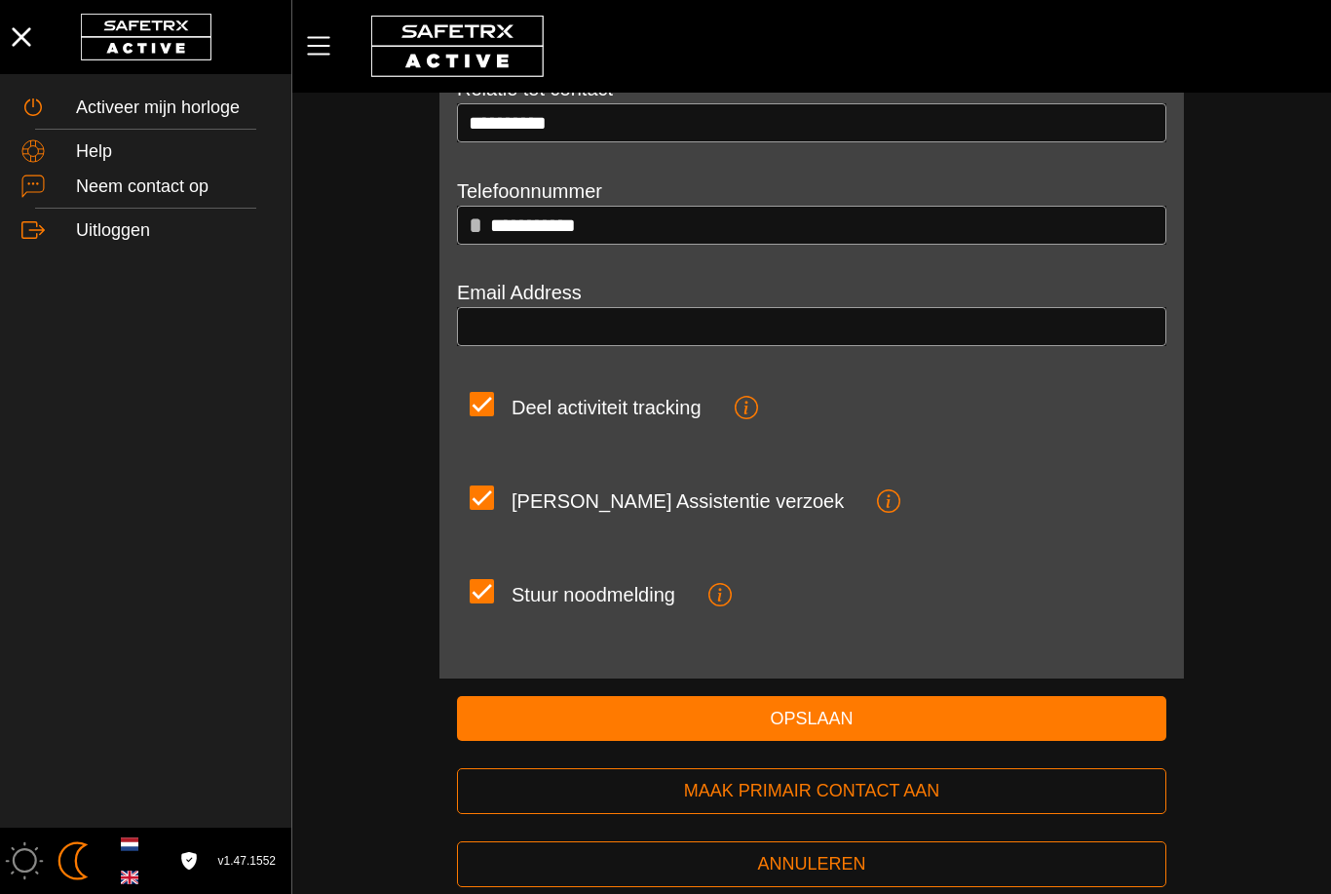
click at [851, 718] on span "Opslaan" at bounding box center [812, 719] width 678 height 30
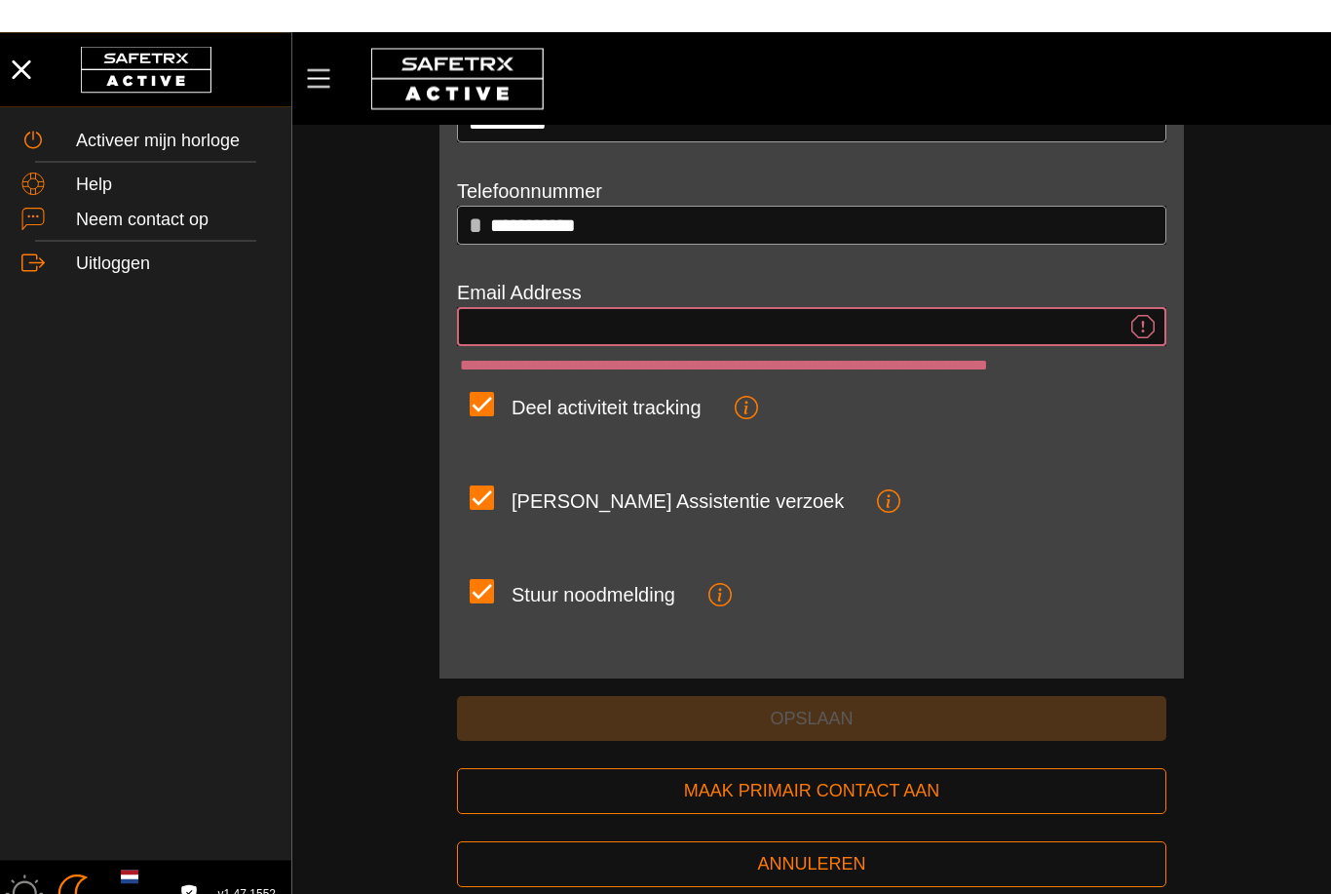
scroll to position [260, 0]
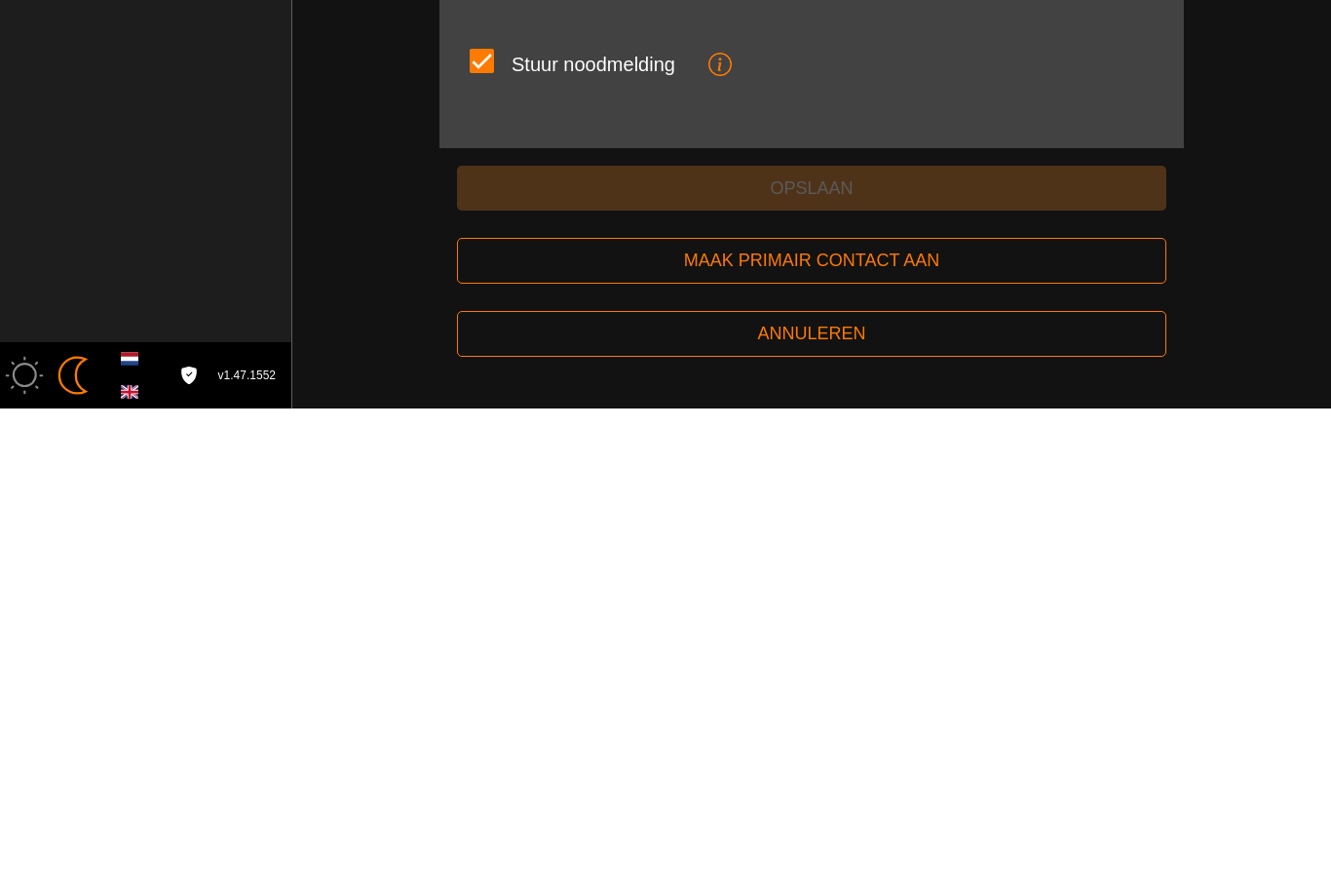
click at [1044, 796] on button "Annuleren" at bounding box center [811, 819] width 709 height 46
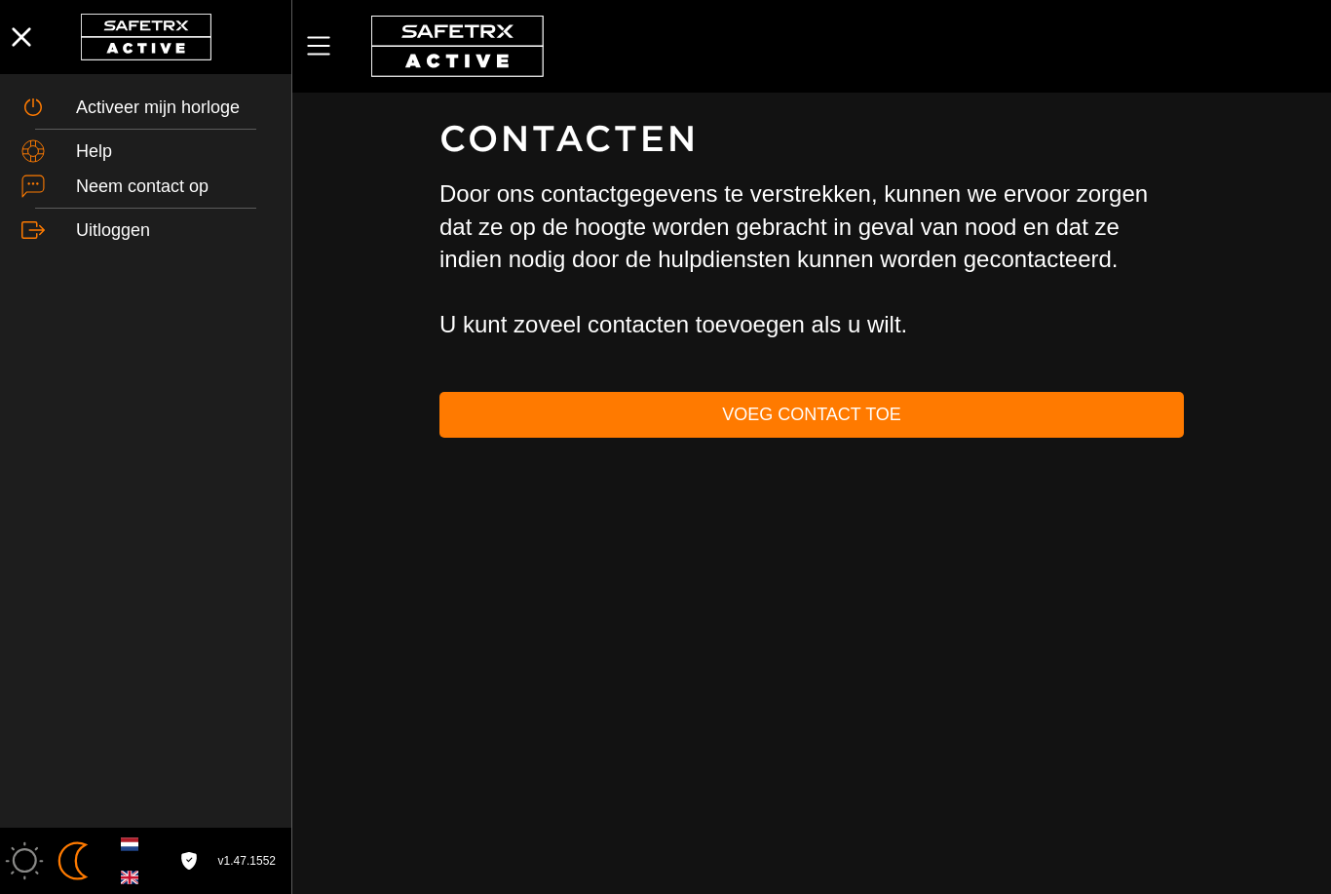
click at [974, 413] on span "Voeg contact toe" at bounding box center [811, 415] width 713 height 30
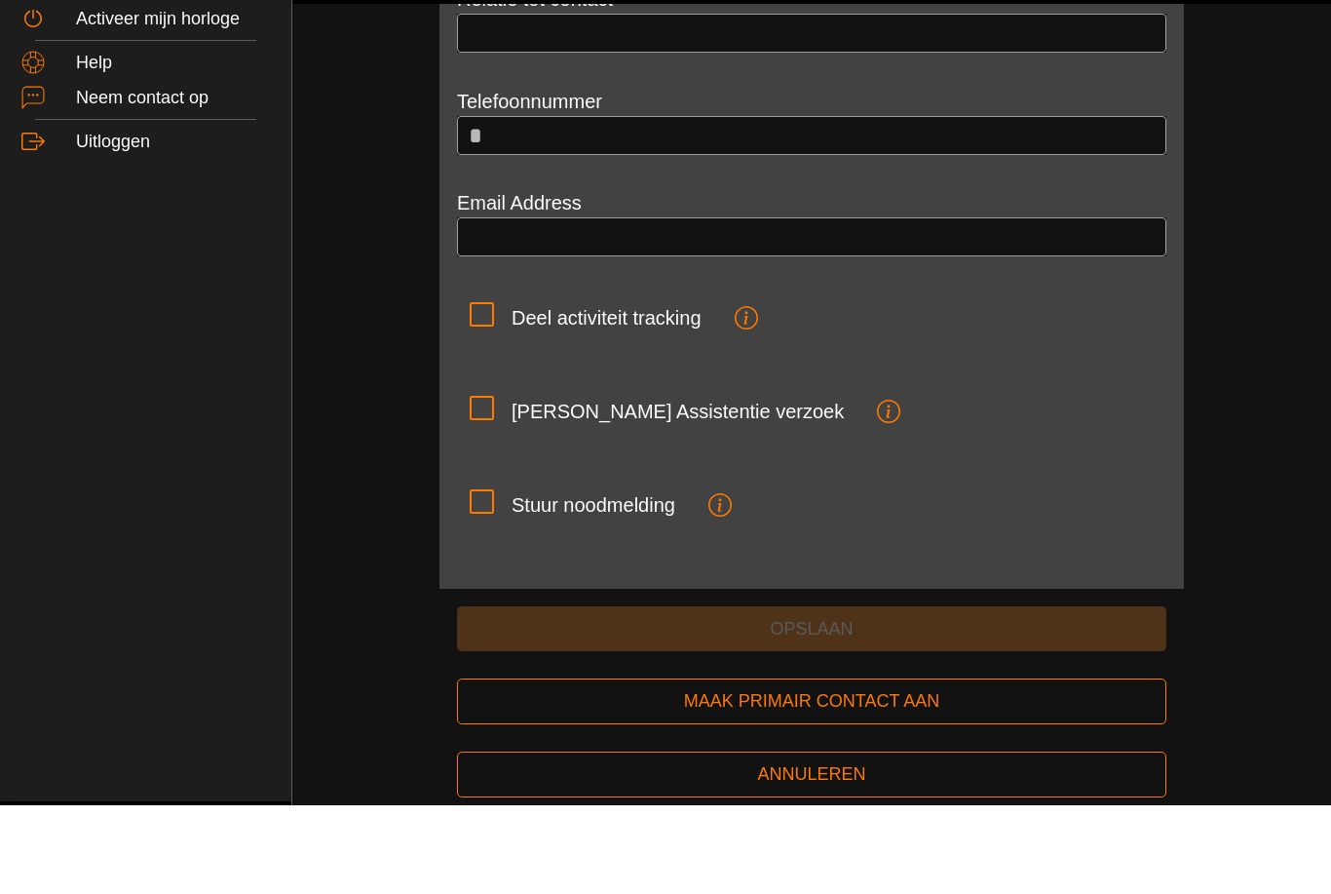
scroll to position [215, 0]
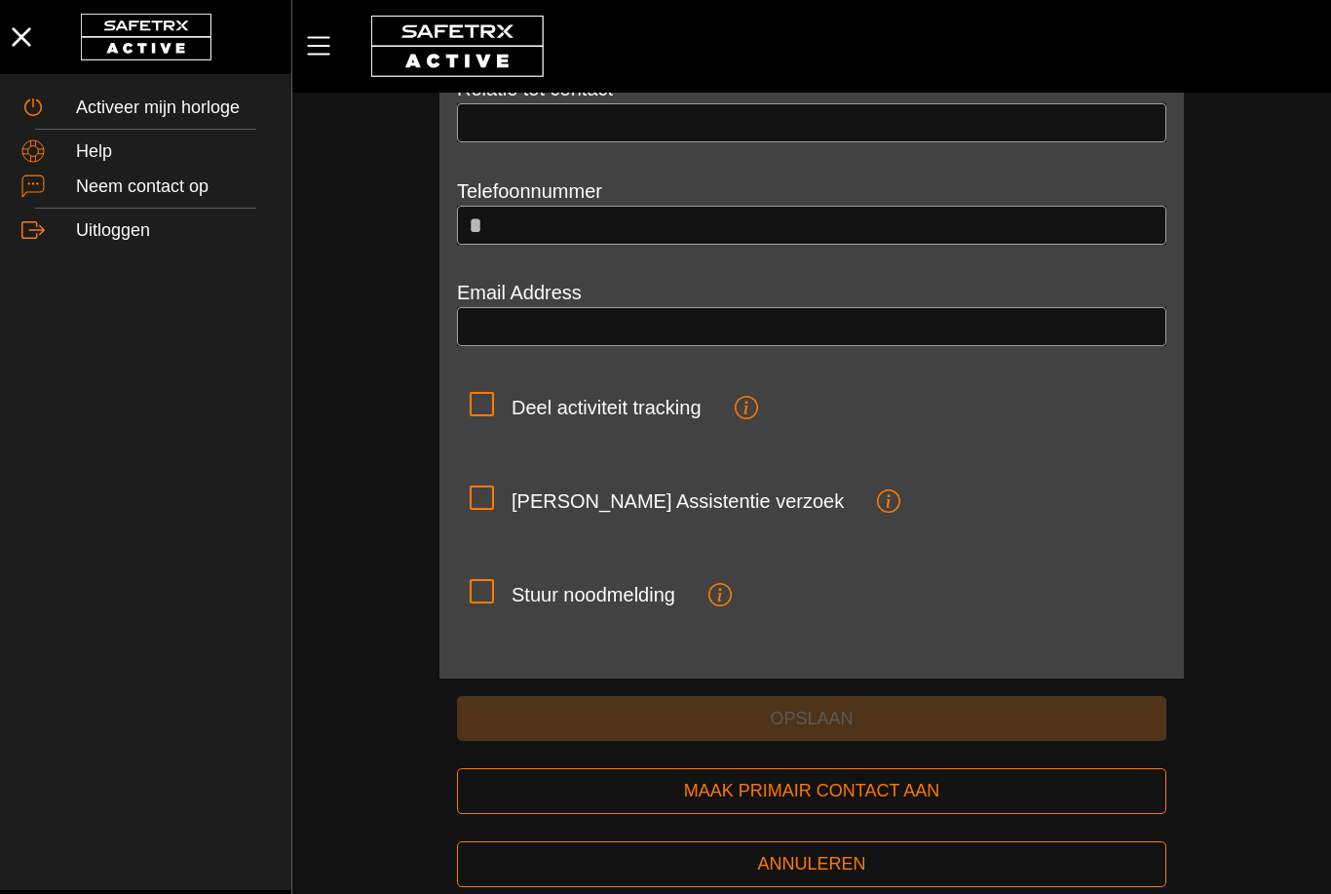
click at [926, 865] on span "Annuleren" at bounding box center [812, 864] width 678 height 30
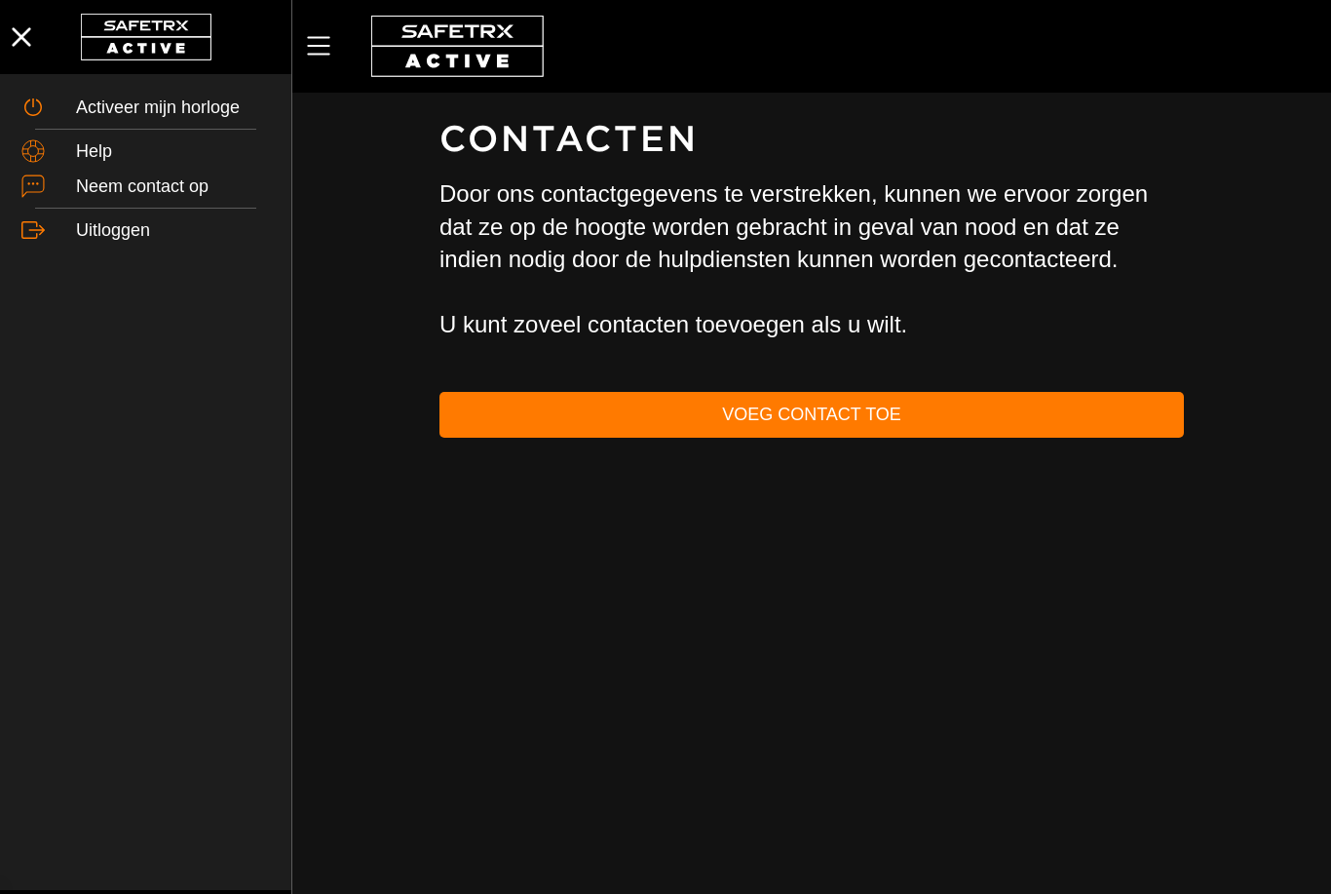
click at [106, 112] on div "Activeer mijn horloge" at bounding box center [173, 107] width 194 height 21
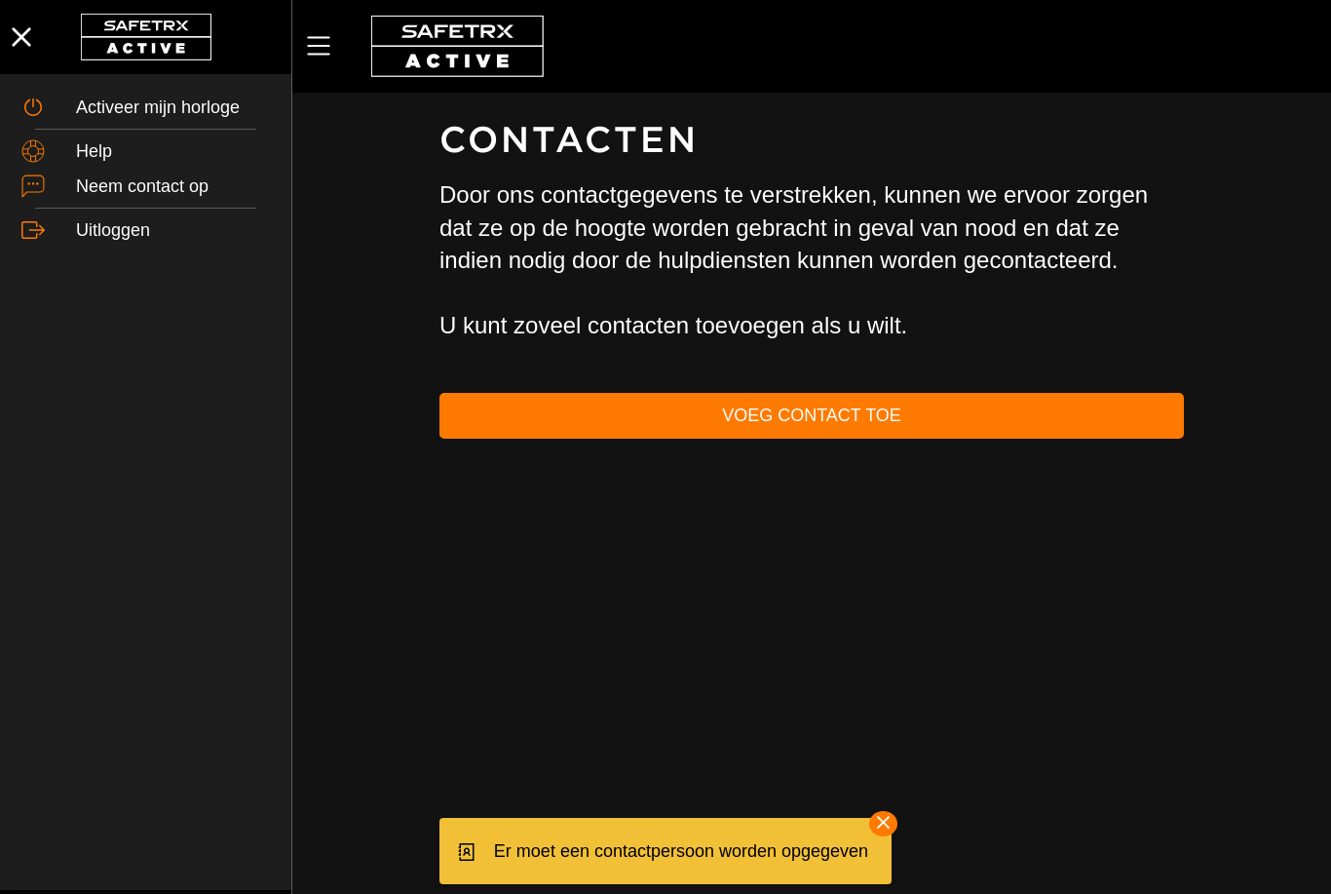
click at [98, 97] on div "Activeer mijn horloge" at bounding box center [173, 107] width 194 height 21
